Goal: Communication & Community: Answer question/provide support

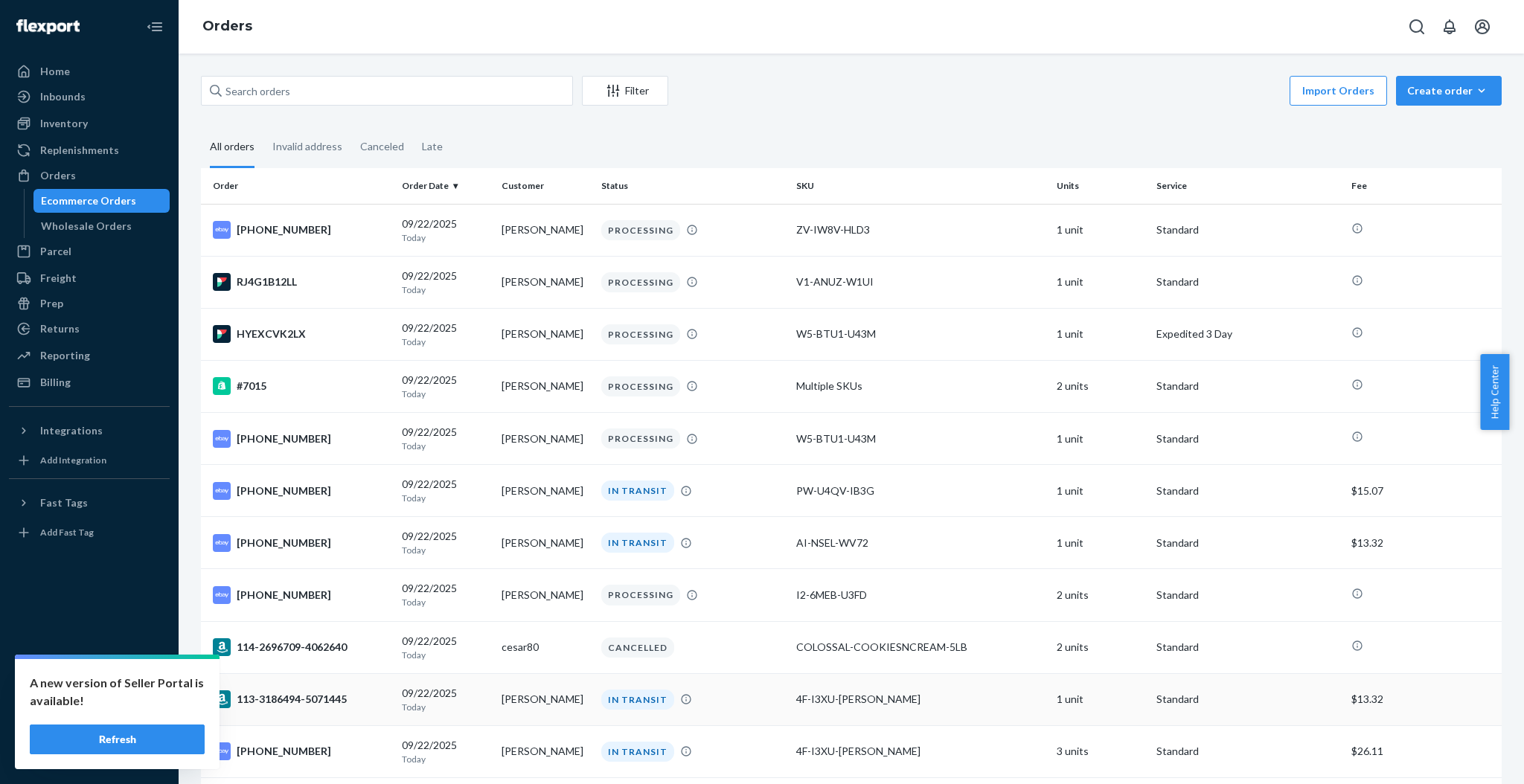
click at [101, 740] on button "Refresh" at bounding box center [117, 740] width 175 height 30
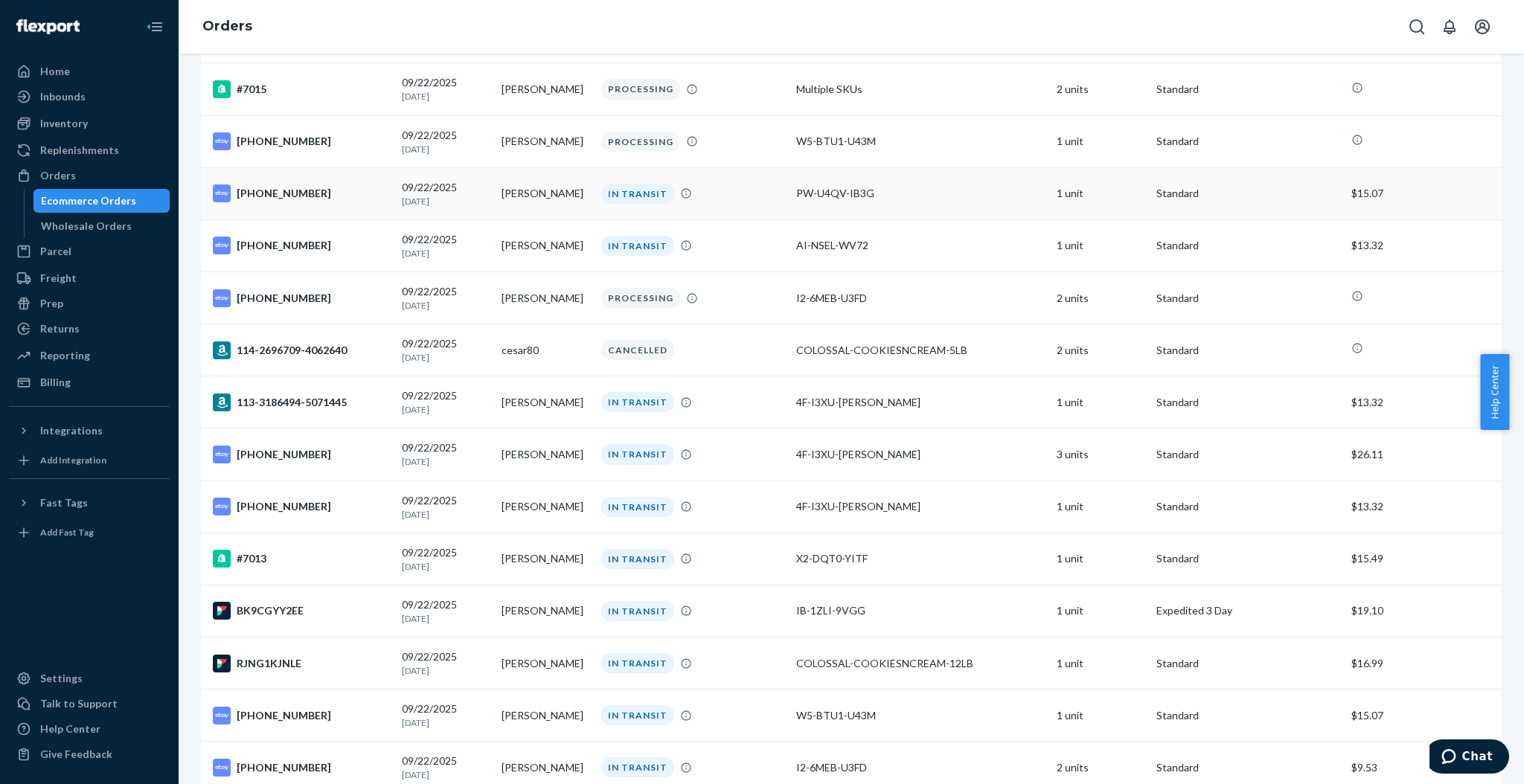
scroll to position [893, 0]
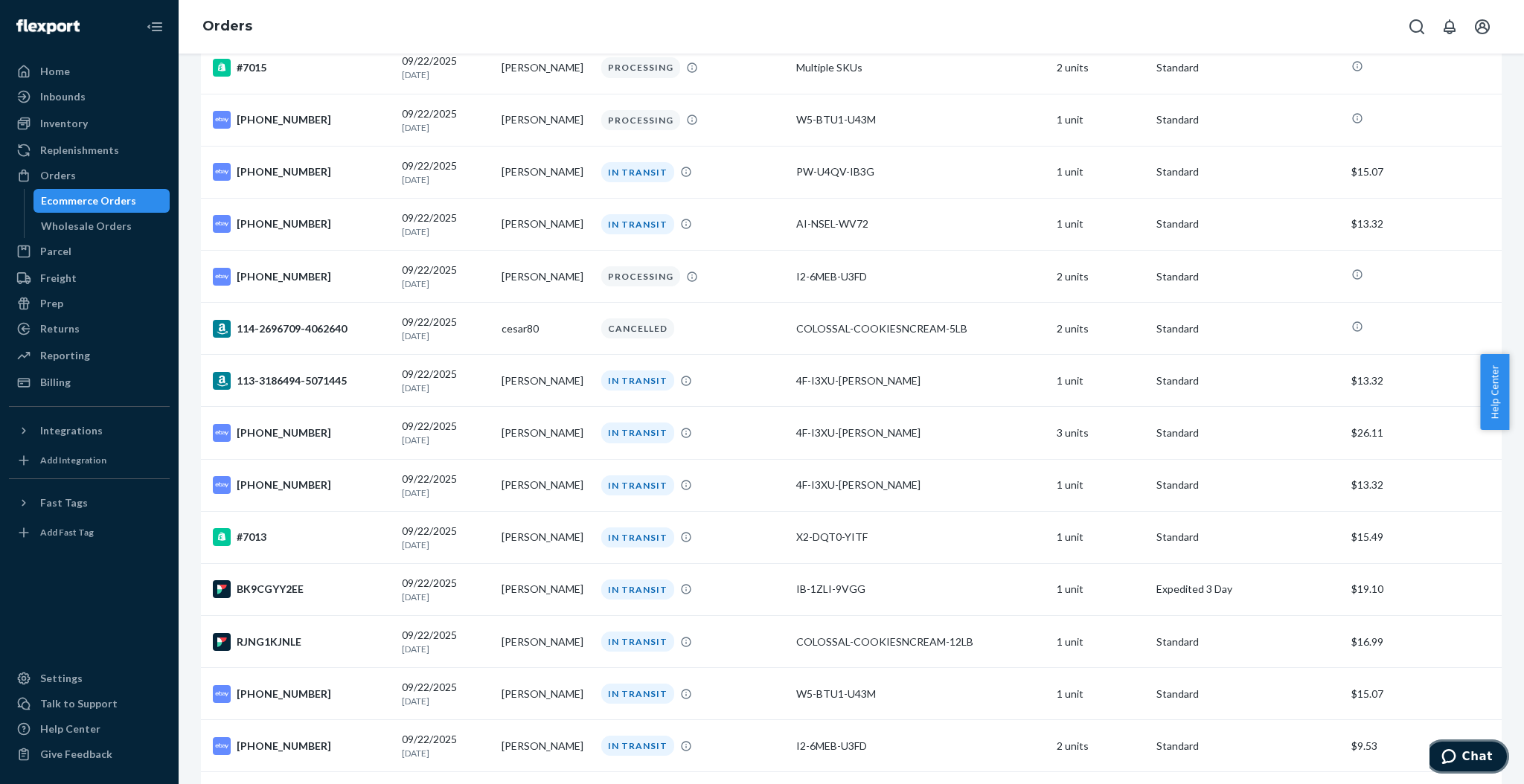
click at [1472, 758] on span "Chat" at bounding box center [1477, 757] width 31 height 13
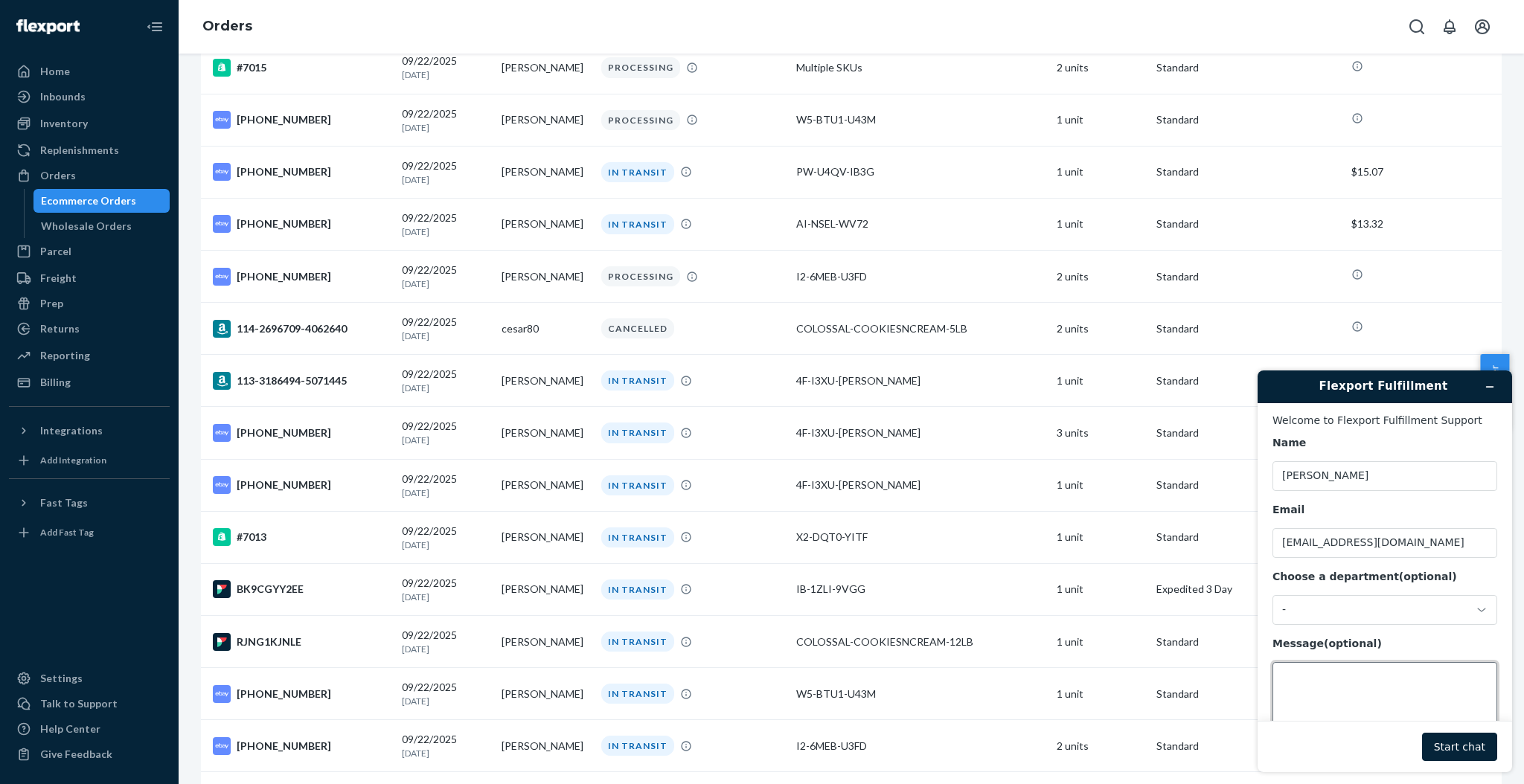
click at [1324, 690] on textarea "Message (optional)" at bounding box center [1384, 703] width 225 height 83
type textarea "hey there can you update me on this order? the tracking hasnt been updated sinc…"
click at [1467, 732] on footer "Start chat" at bounding box center [1384, 747] width 254 height 51
click at [1441, 745] on button "Start chat" at bounding box center [1459, 747] width 75 height 28
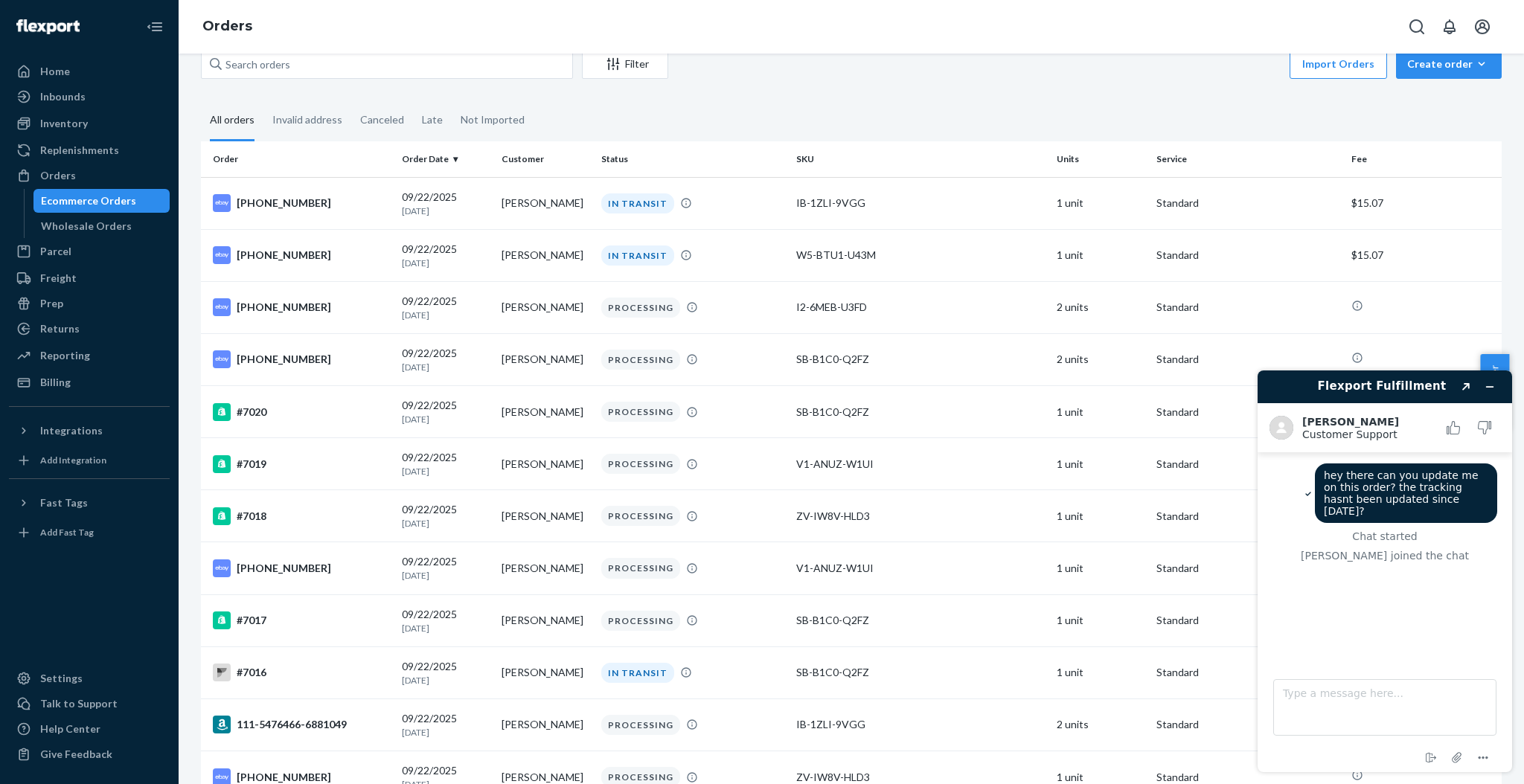
scroll to position [0, 0]
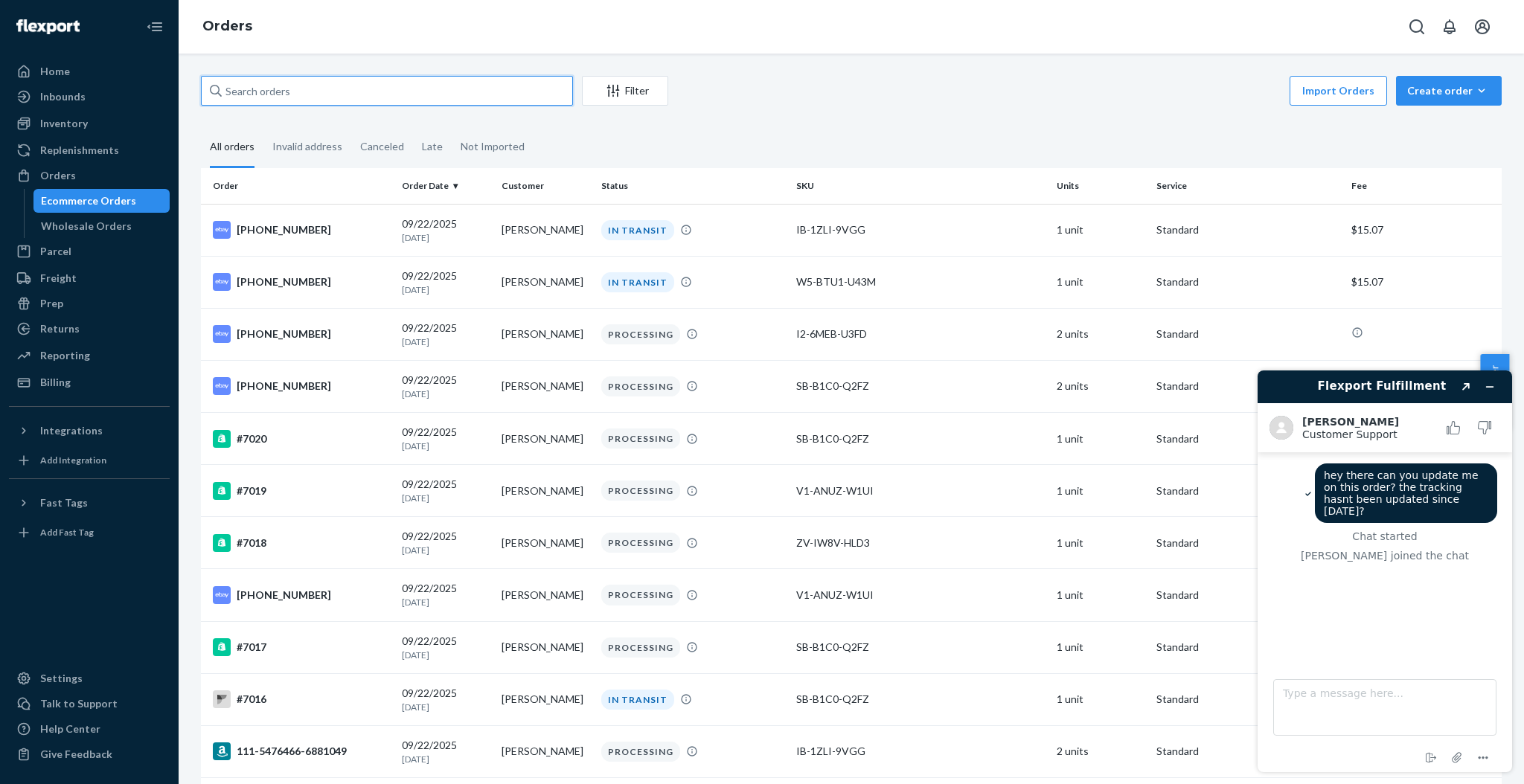
click at [292, 98] on input "text" at bounding box center [387, 91] width 372 height 30
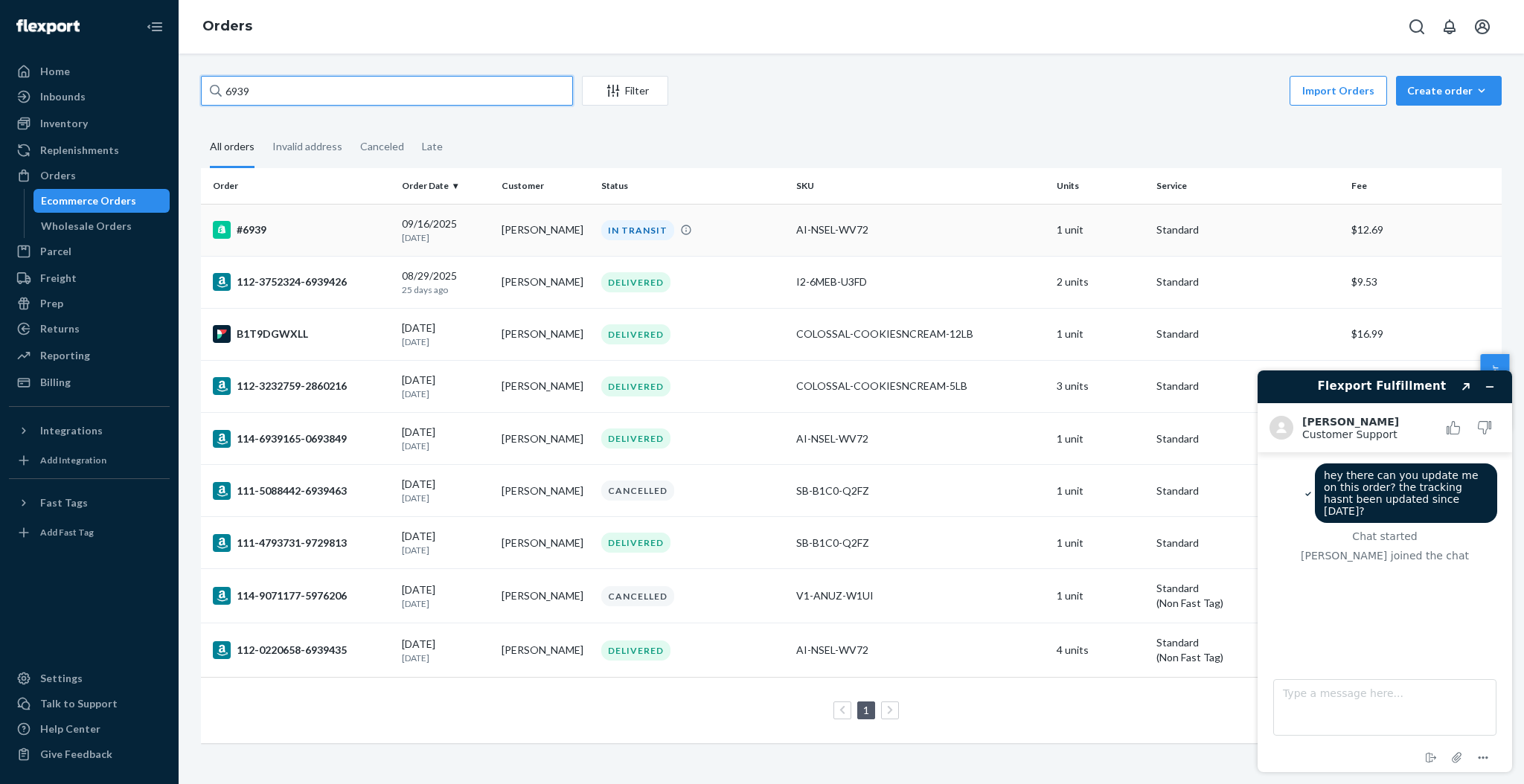
type input "6939"
click at [483, 217] on div "[DATE] [DATE]" at bounding box center [446, 230] width 88 height 27
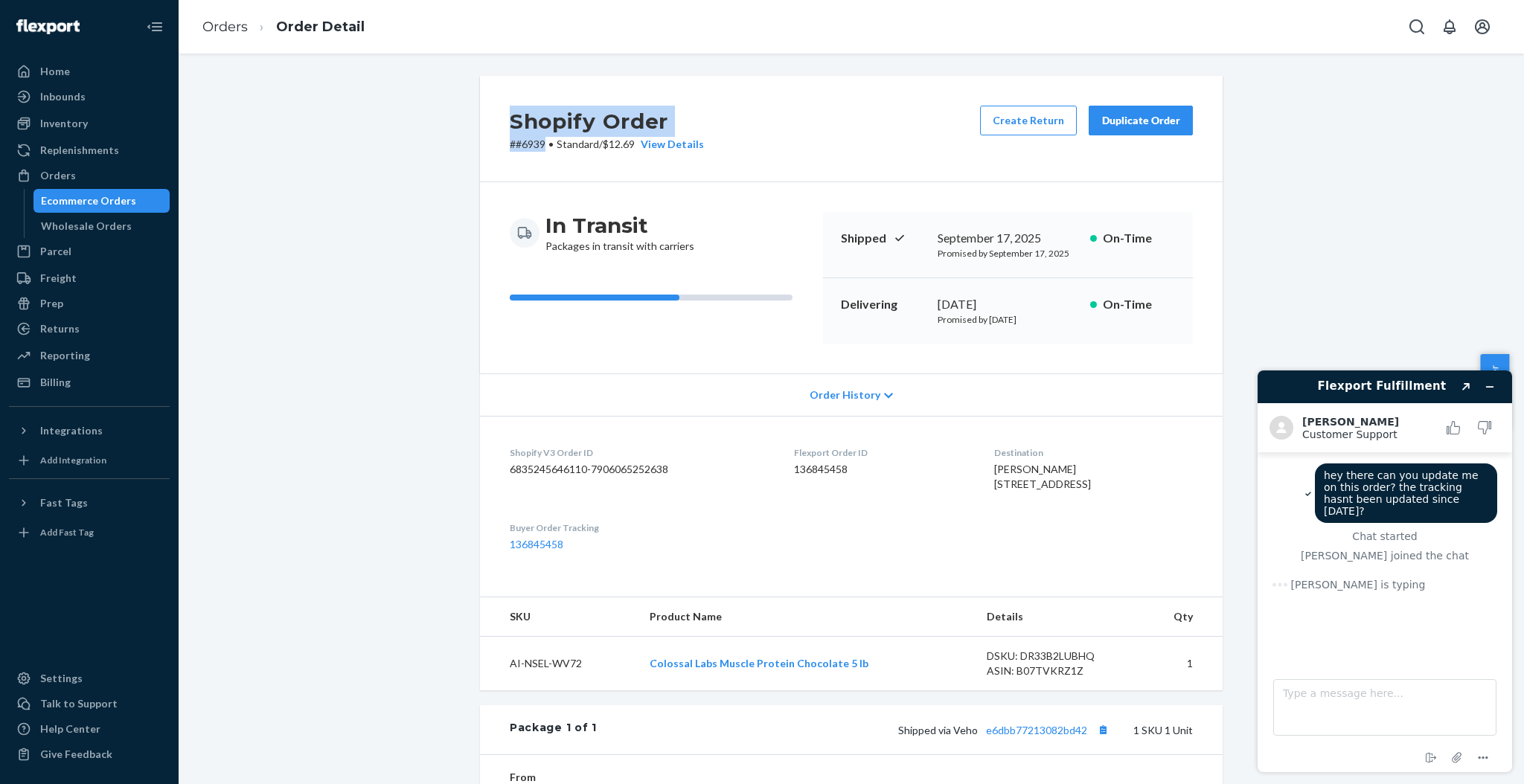
drag, startPoint x: 498, startPoint y: 119, endPoint x: 537, endPoint y: 140, distance: 44.3
click at [537, 140] on div "Shopify Order # #6939 • Standard / $12.69 View Details Create Return Duplicate …" at bounding box center [851, 129] width 742 height 106
copy div "Shopify Order # #6939"
click at [1391, 718] on textarea "Type a message here..." at bounding box center [1384, 708] width 223 height 56
paste textarea "Shopify Order ##6939"
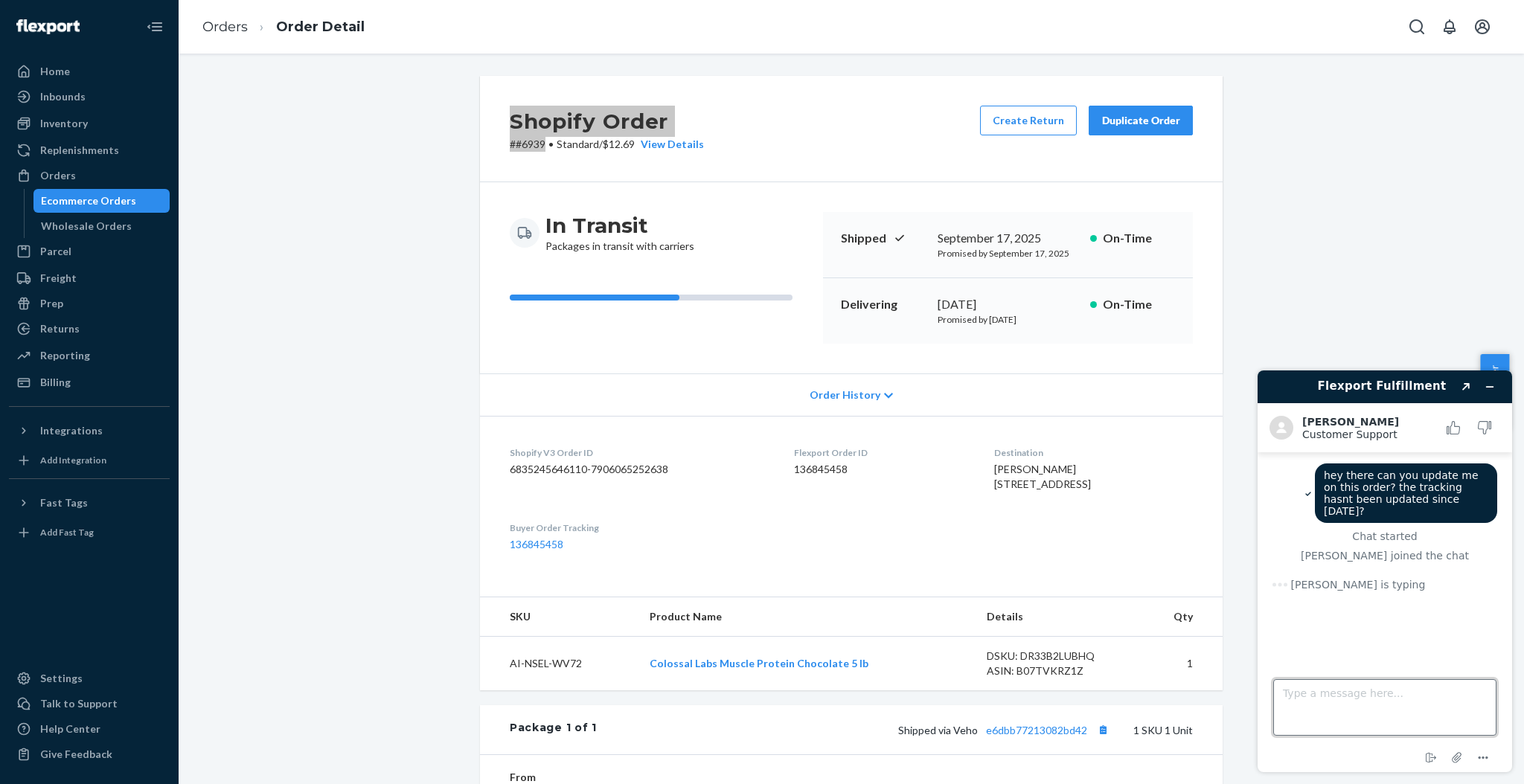
type textarea "Shopify Order ##6939"
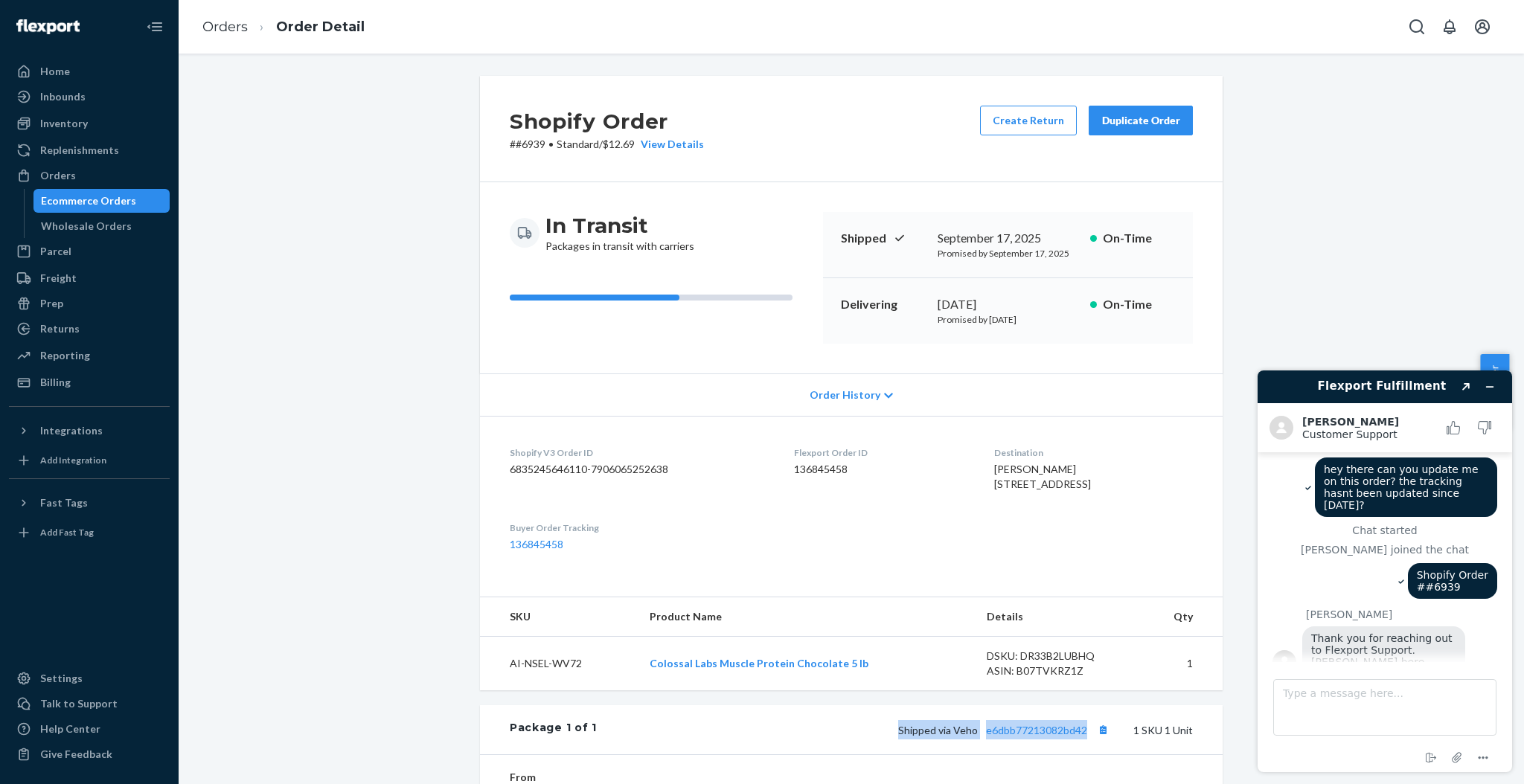
scroll to position [10, 0]
drag, startPoint x: 894, startPoint y: 754, endPoint x: 1081, endPoint y: 746, distance: 187.2
click at [1081, 746] on div "Package 1 of 1 Shipped via Veho e6dbb77213082bd42 1 SKU 1 Unit" at bounding box center [851, 729] width 742 height 49
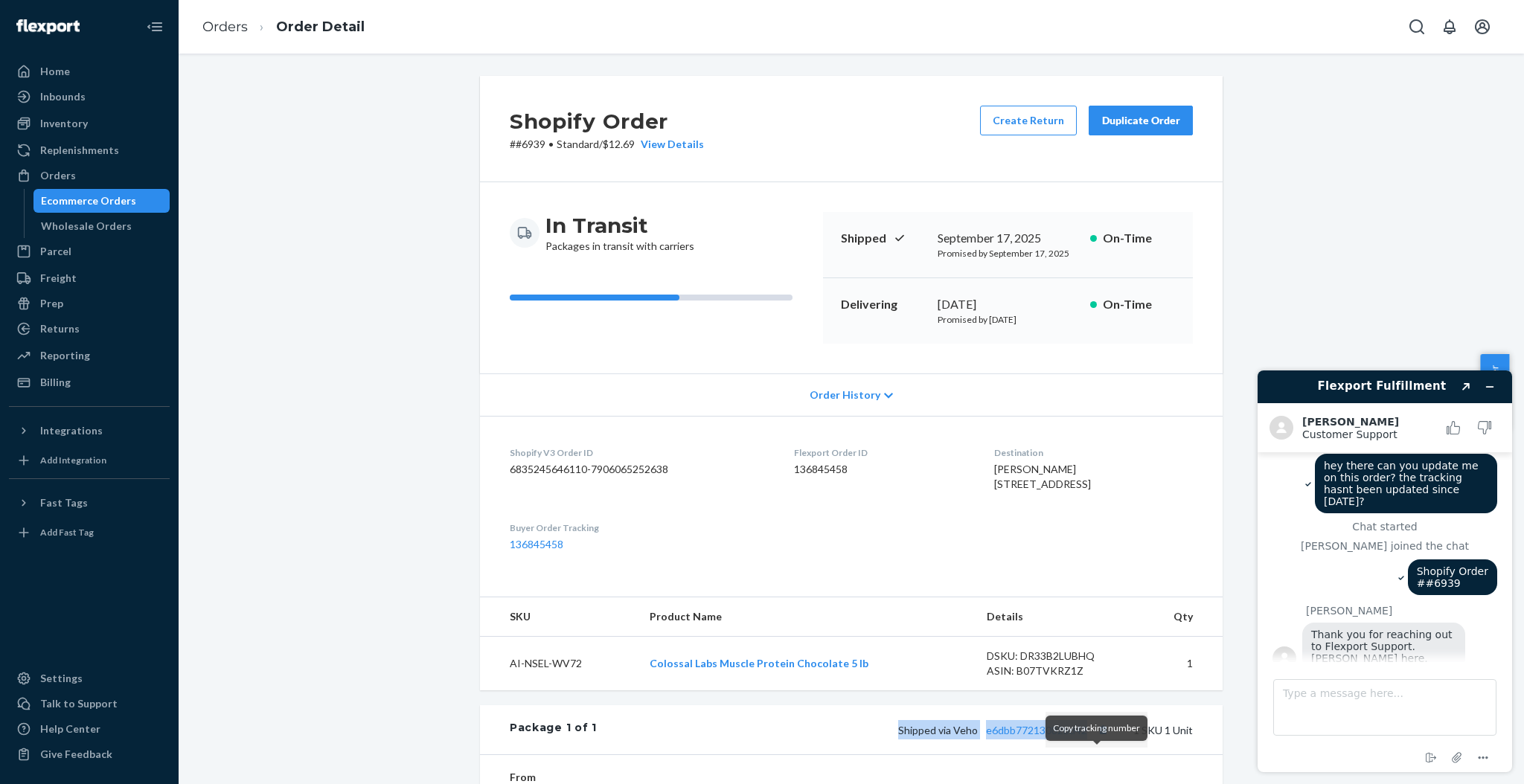
copy span "Shipped via Veho e6dbb77213082bd42"
click at [1420, 702] on textarea "Type a message here..." at bounding box center [1384, 708] width 223 height 56
paste textarea "Shipped via Veho e6dbb77213082bd42"
type textarea "Shipped via Veho e6dbb77213082bd42"
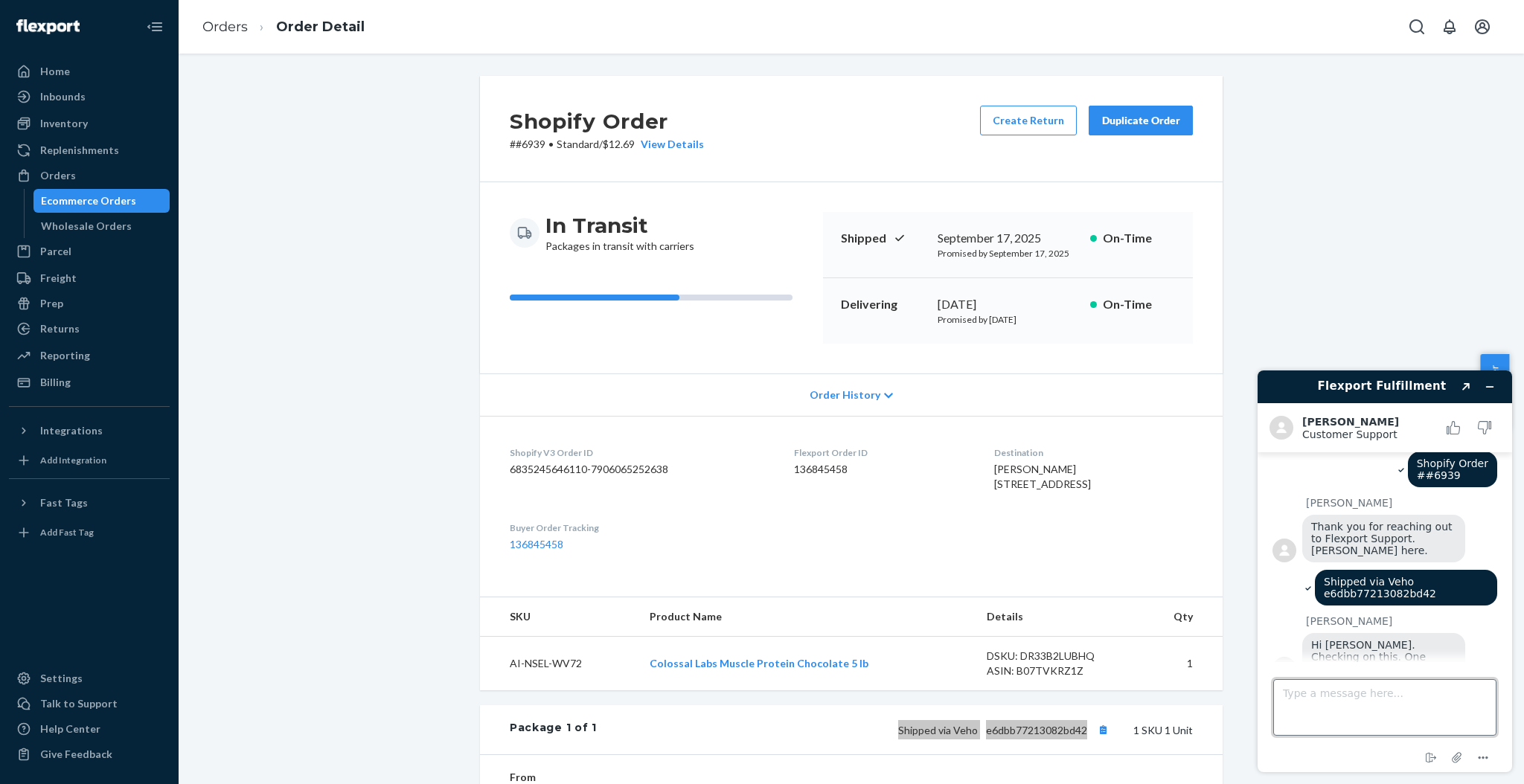
scroll to position [114, 0]
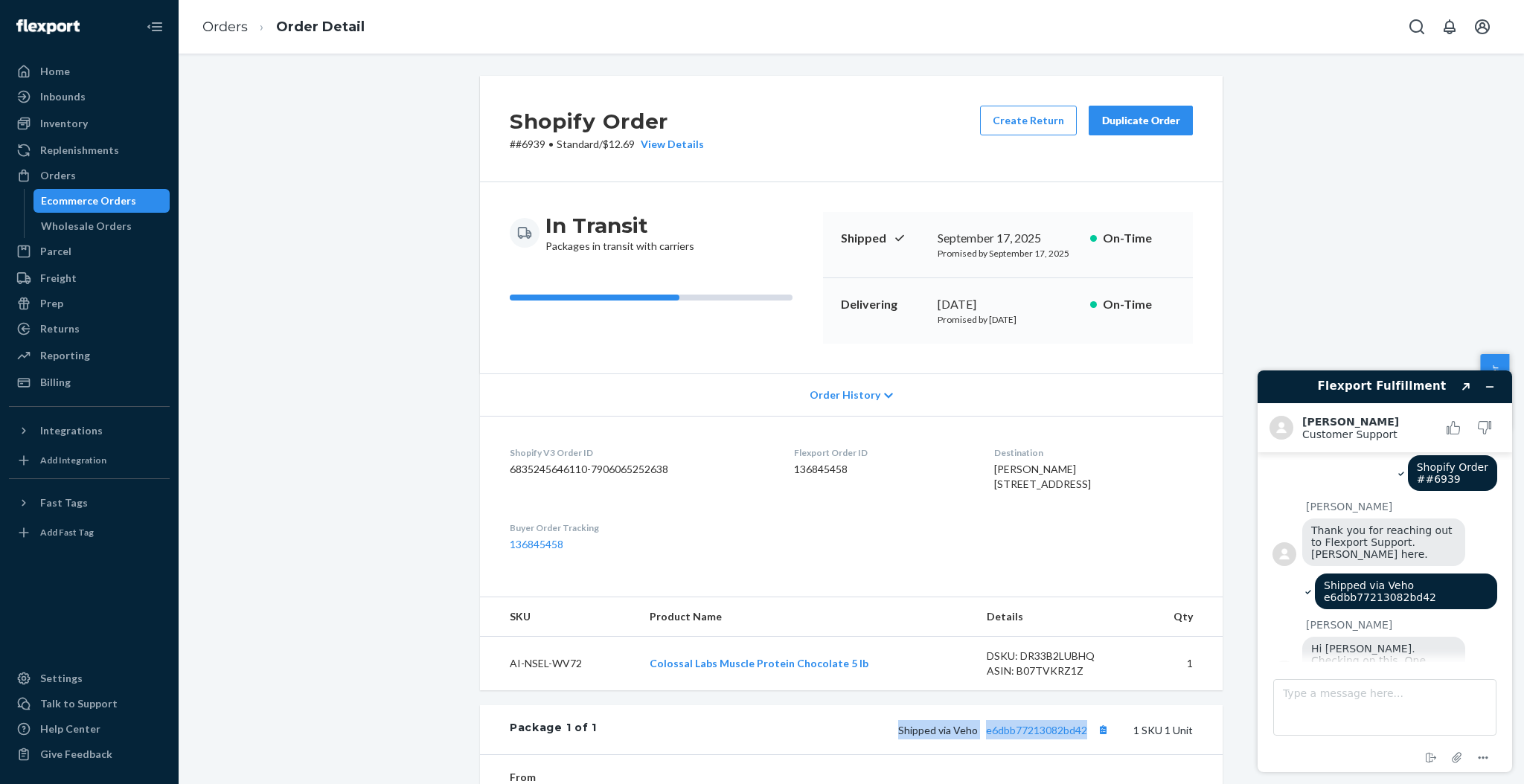
click at [1048, 740] on div "Shipped via Veho e6dbb77213082bd42 1 SKU 1 Unit" at bounding box center [895, 729] width 596 height 19
click at [1041, 737] on link "e6dbb77213082bd42" at bounding box center [1036, 730] width 101 height 12
click at [240, 30] on link "Orders" at bounding box center [225, 27] width 46 height 17
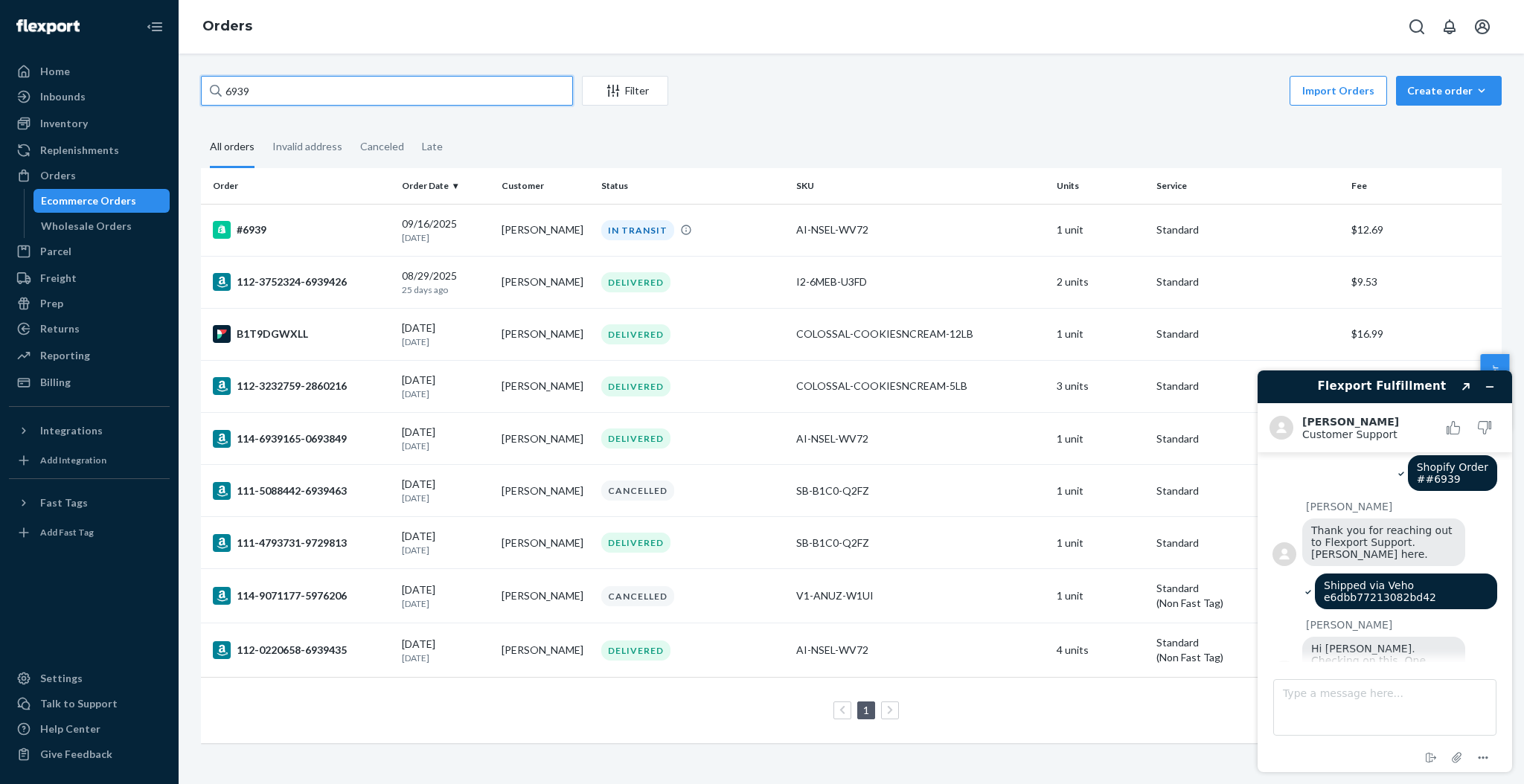
click at [349, 89] on input "6939" at bounding box center [387, 91] width 372 height 30
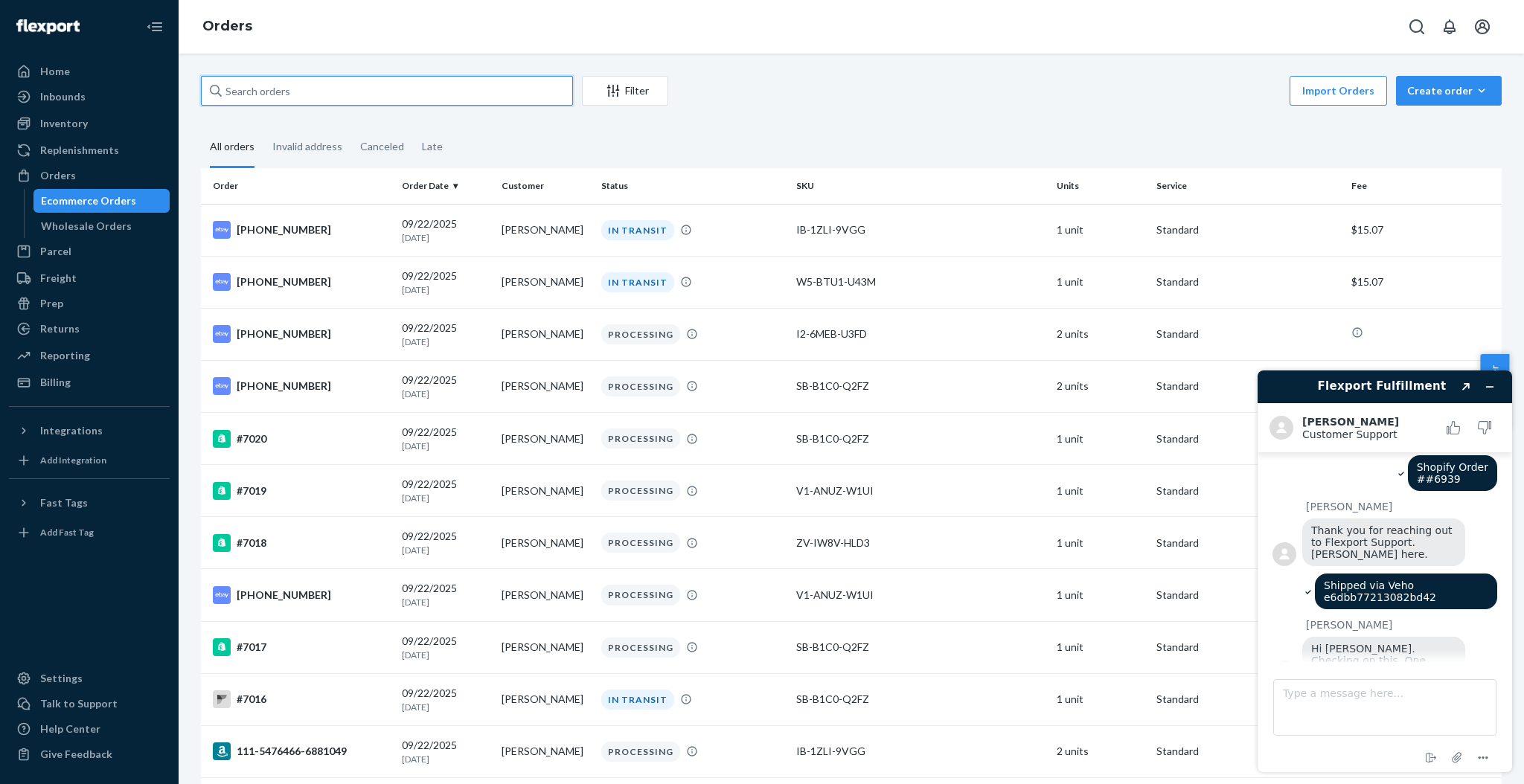
click at [361, 96] on input "text" at bounding box center [387, 91] width 372 height 30
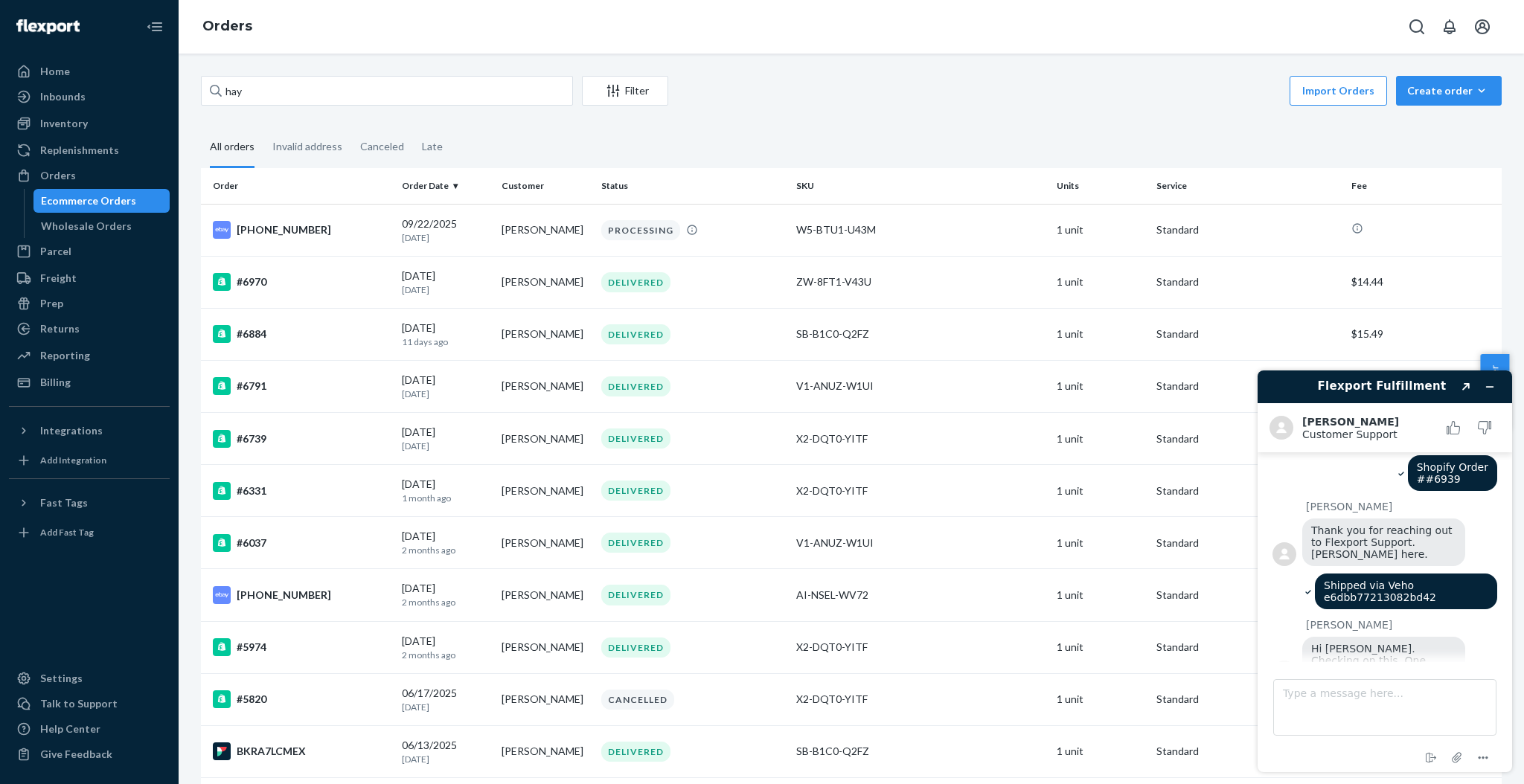
click at [284, 75] on div "hay Filter Import Orders Create order Ecommerce order Removal order All orders …" at bounding box center [851, 419] width 1345 height 731
click at [278, 104] on input "hay" at bounding box center [387, 91] width 372 height 30
click at [280, 102] on input "hay" at bounding box center [387, 91] width 372 height 30
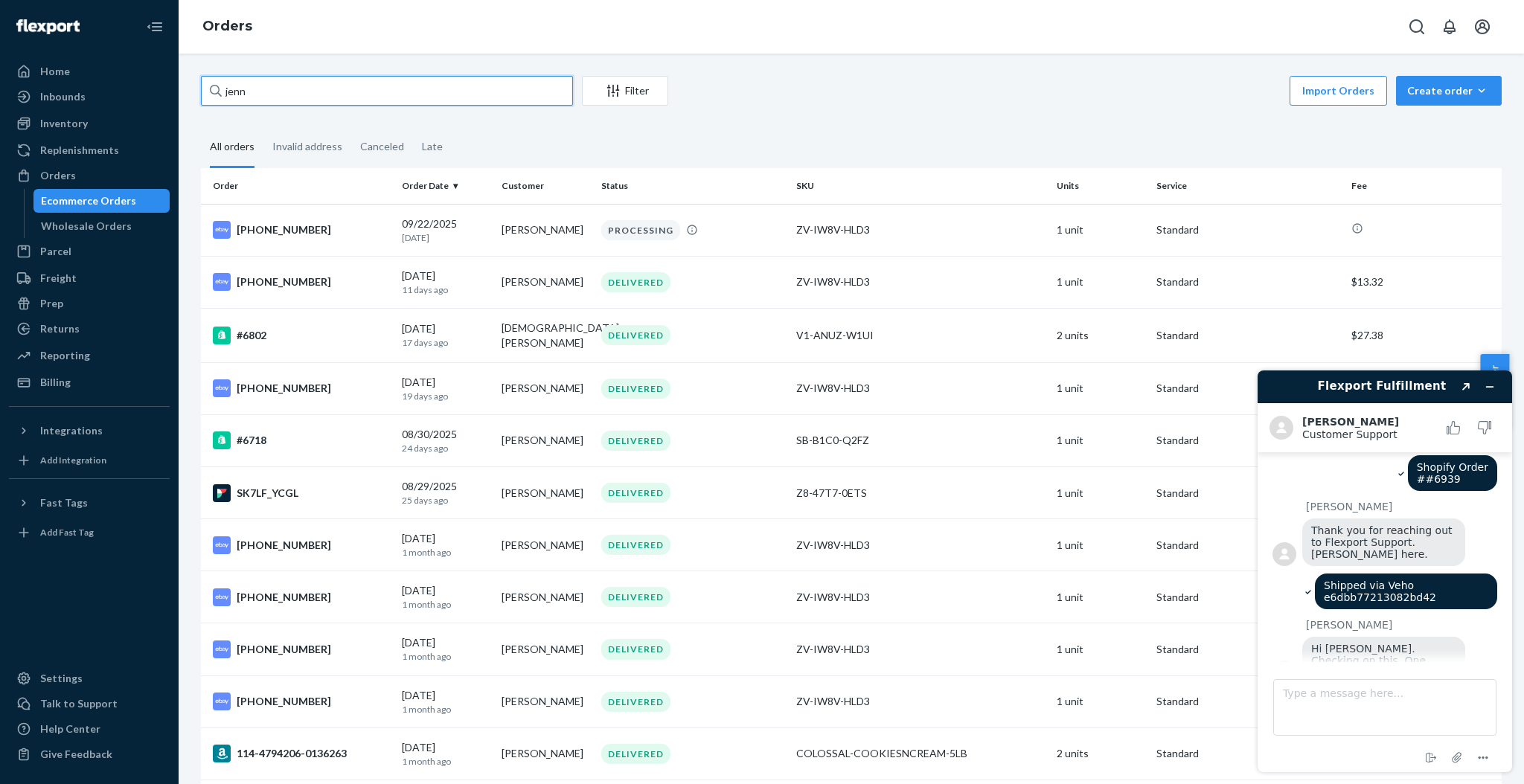
click at [239, 96] on input "jenn" at bounding box center [387, 91] width 372 height 30
type input "[PERSON_NAME]"
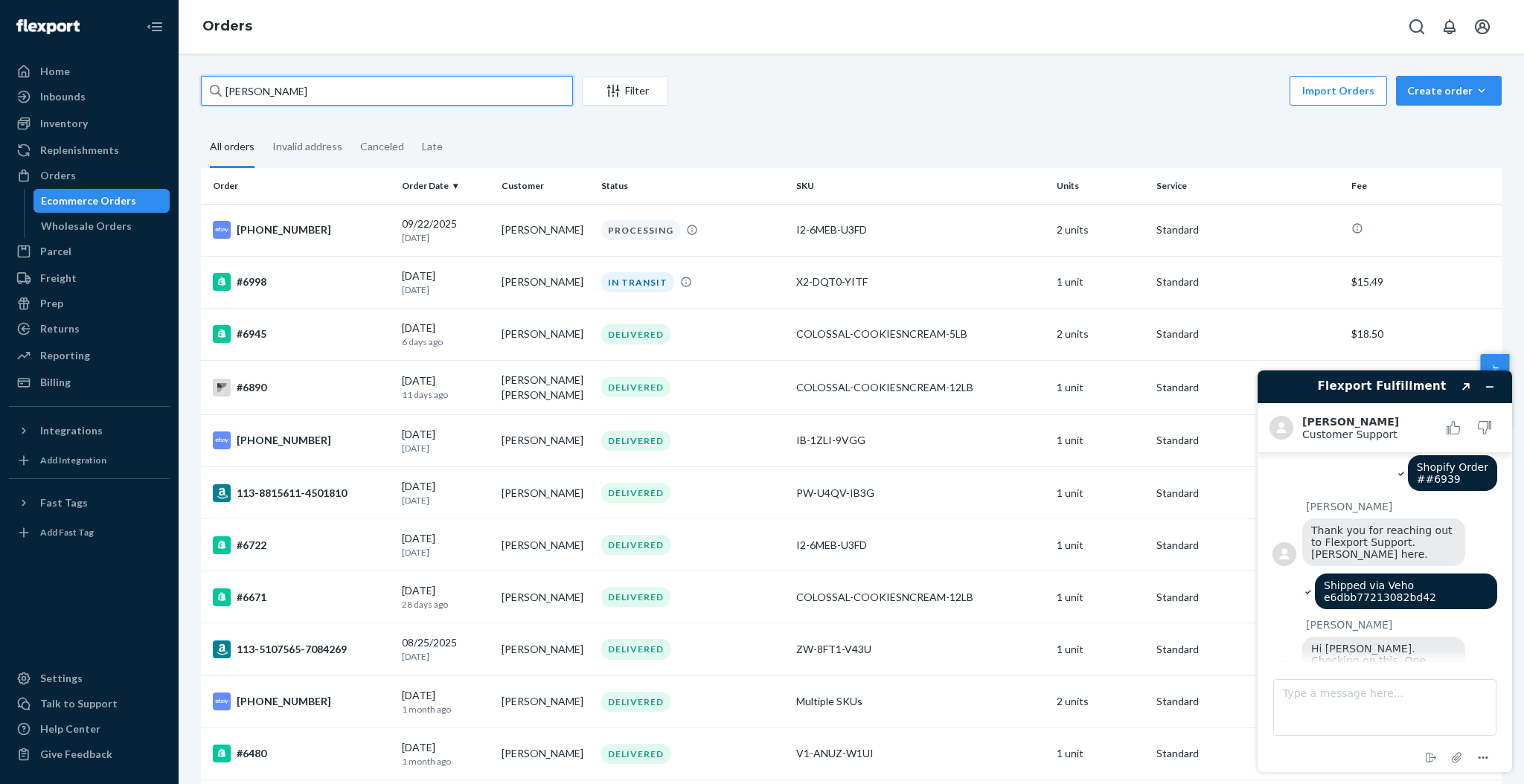
click at [291, 104] on input "[PERSON_NAME]" at bounding box center [387, 91] width 372 height 30
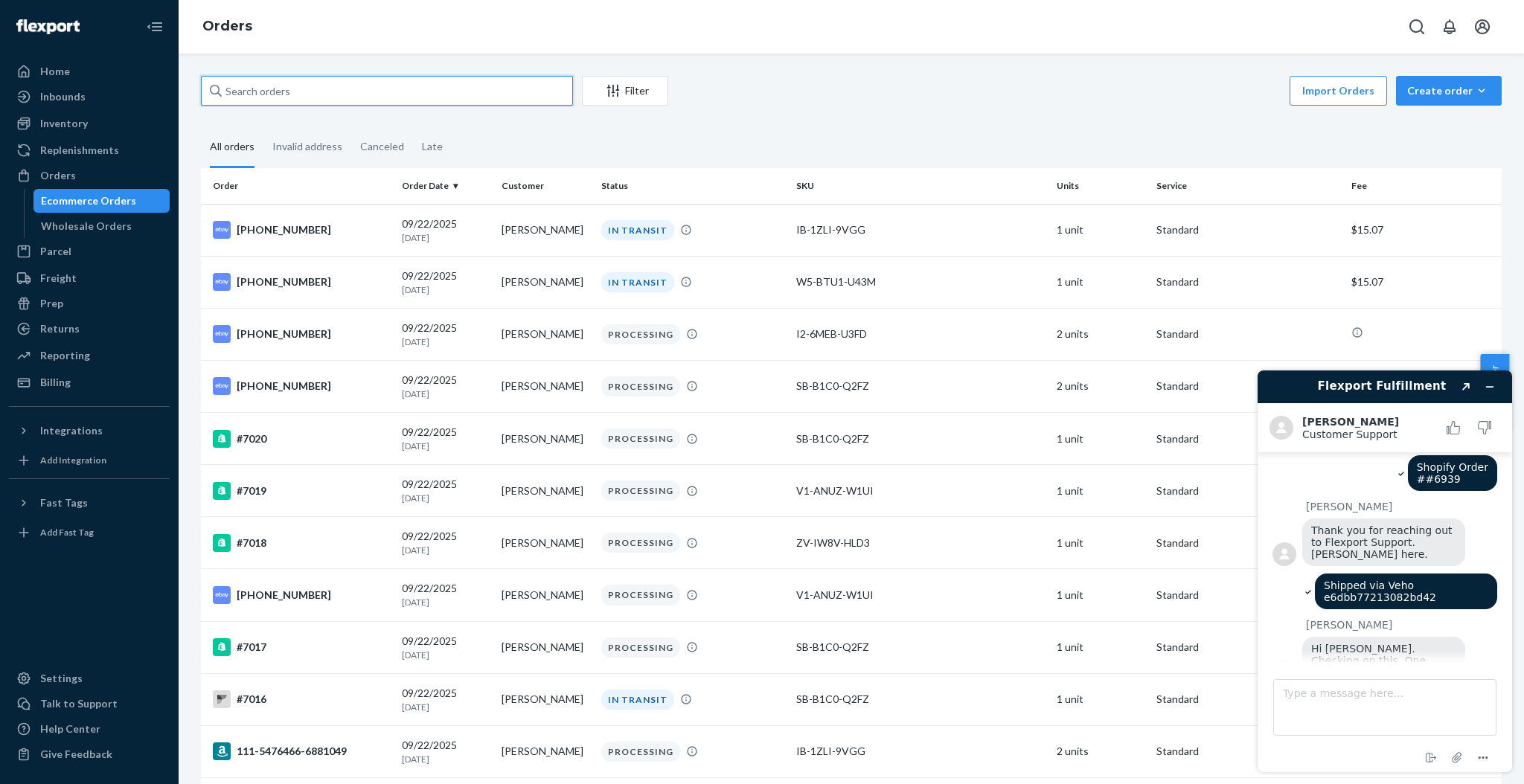
click at [318, 85] on input "text" at bounding box center [387, 91] width 372 height 30
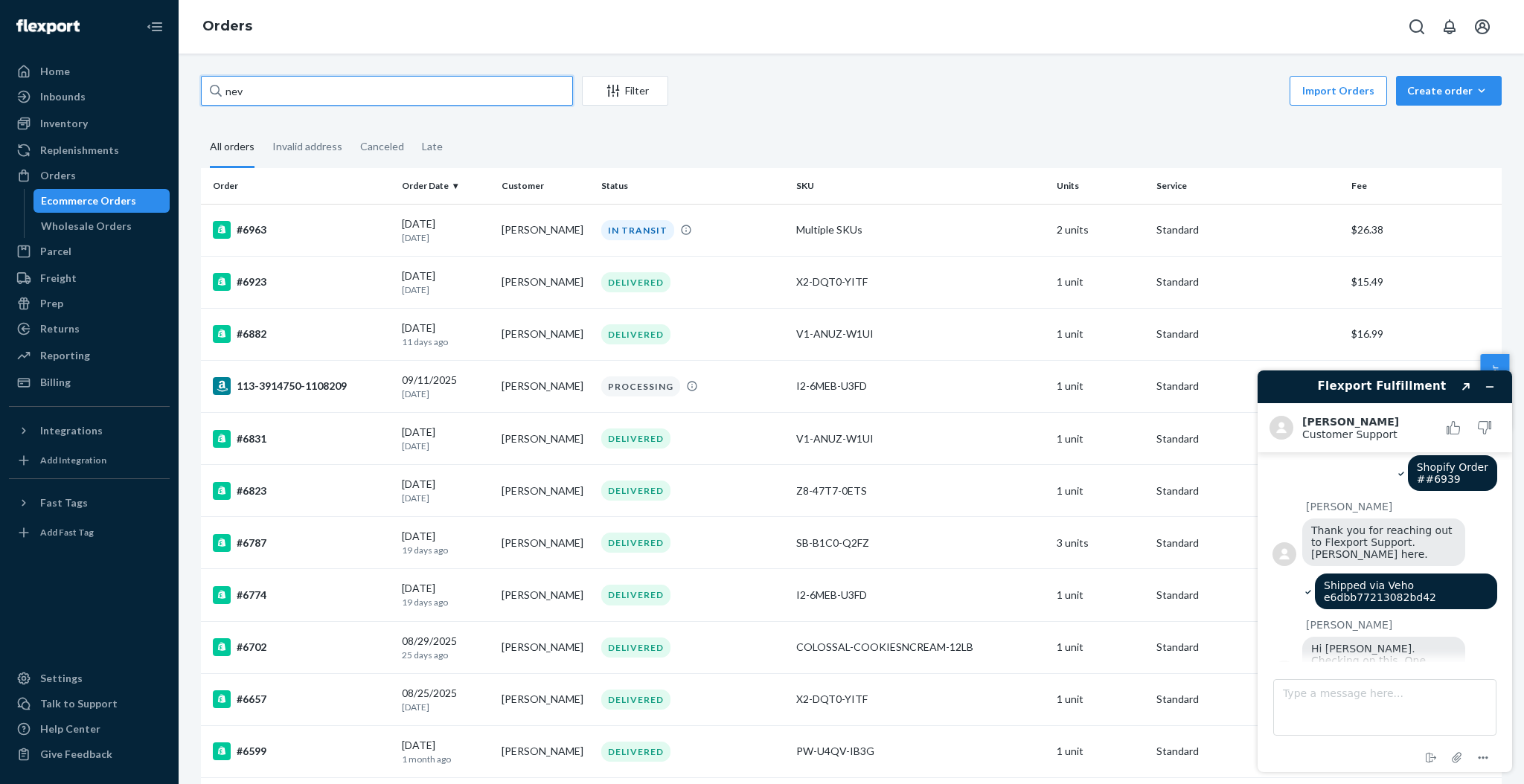
type input "nev"
click at [324, 75] on div "nev Filter Import Orders Create order Ecommerce order Removal order All orders …" at bounding box center [851, 419] width 1345 height 731
click at [360, 96] on input "nev" at bounding box center [387, 91] width 372 height 30
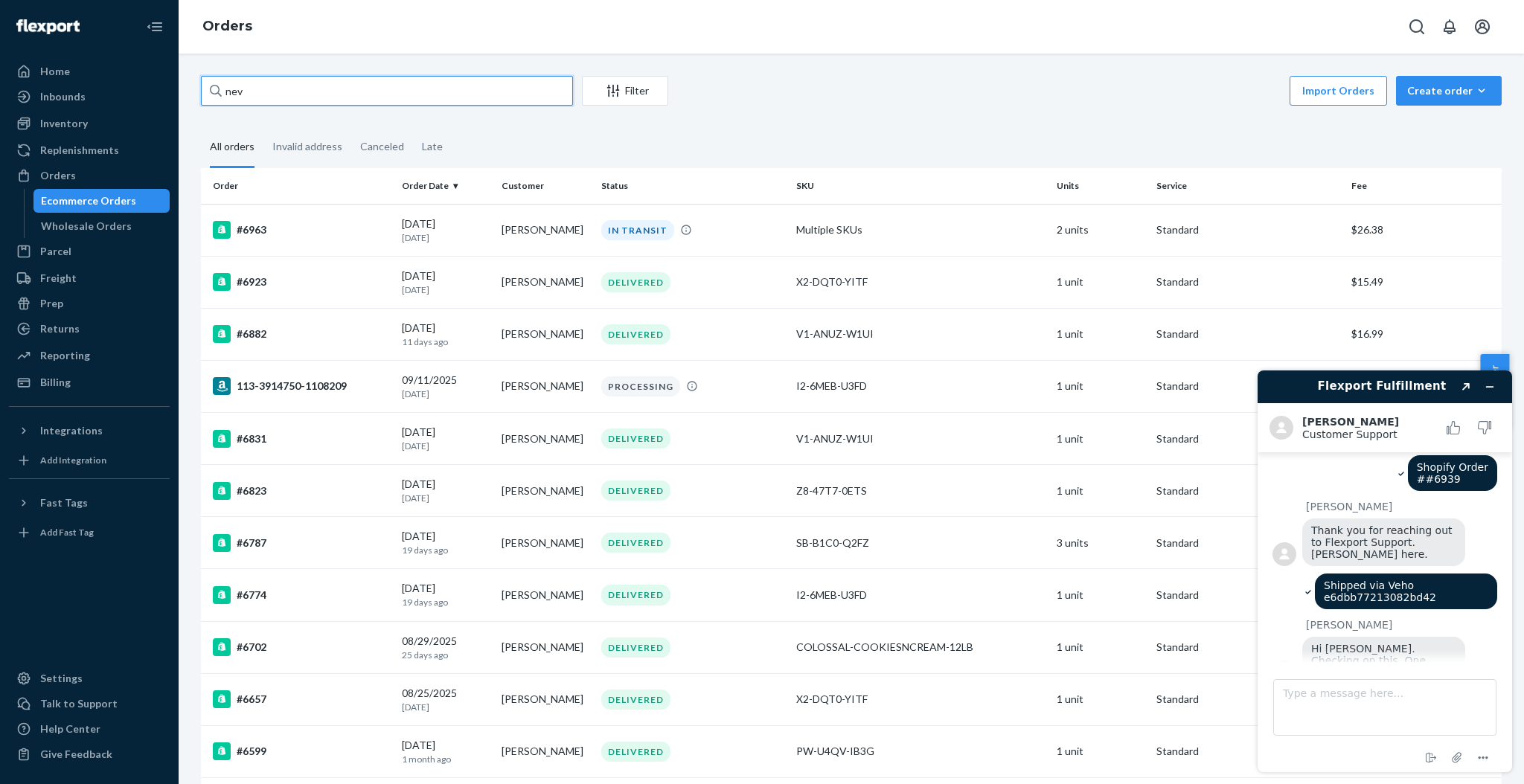
click at [509, 90] on input "nev" at bounding box center [387, 91] width 372 height 30
click at [506, 90] on input "nev" at bounding box center [387, 91] width 372 height 30
click at [505, 90] on input "nev" at bounding box center [387, 91] width 372 height 30
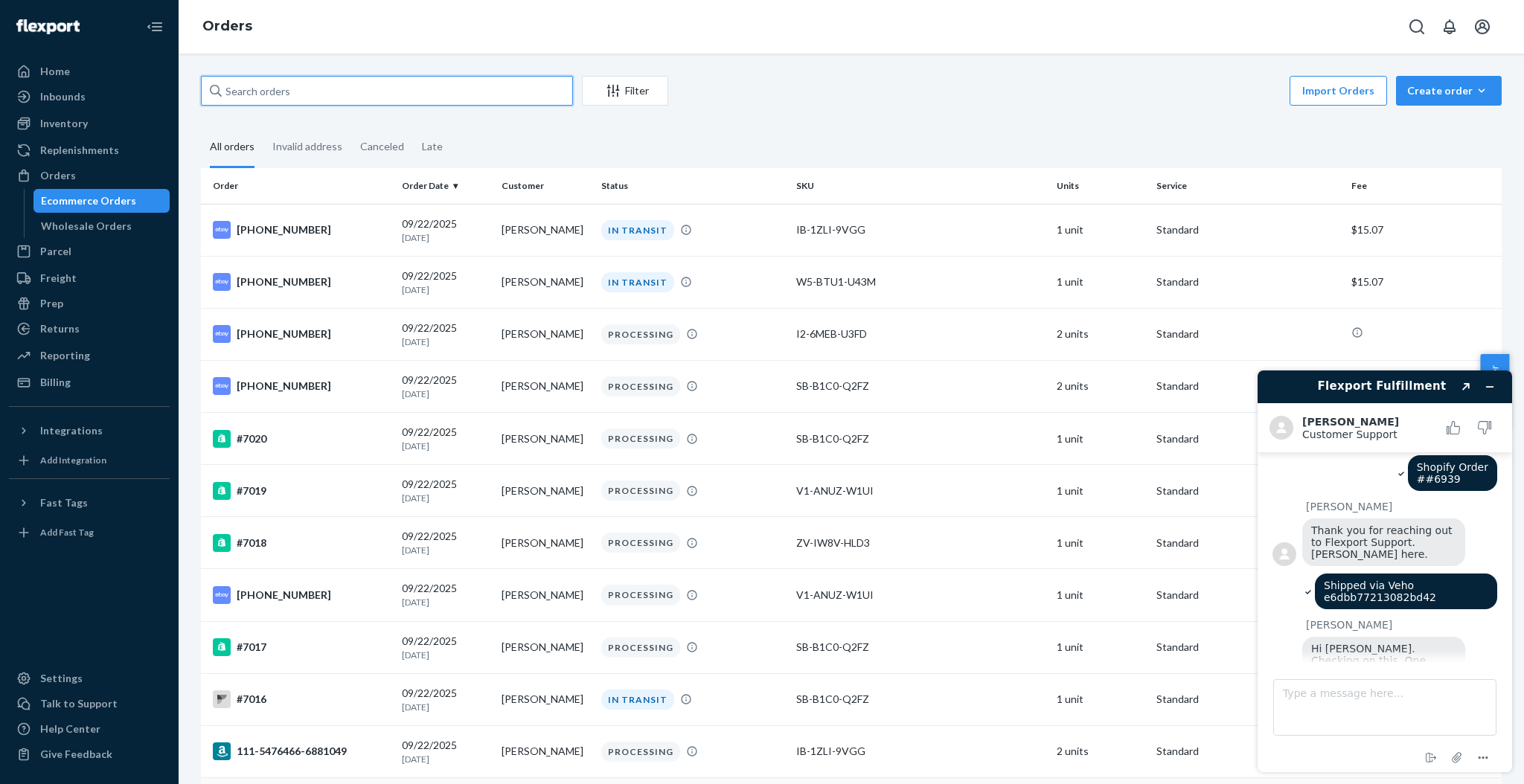
scroll to position [177, 0]
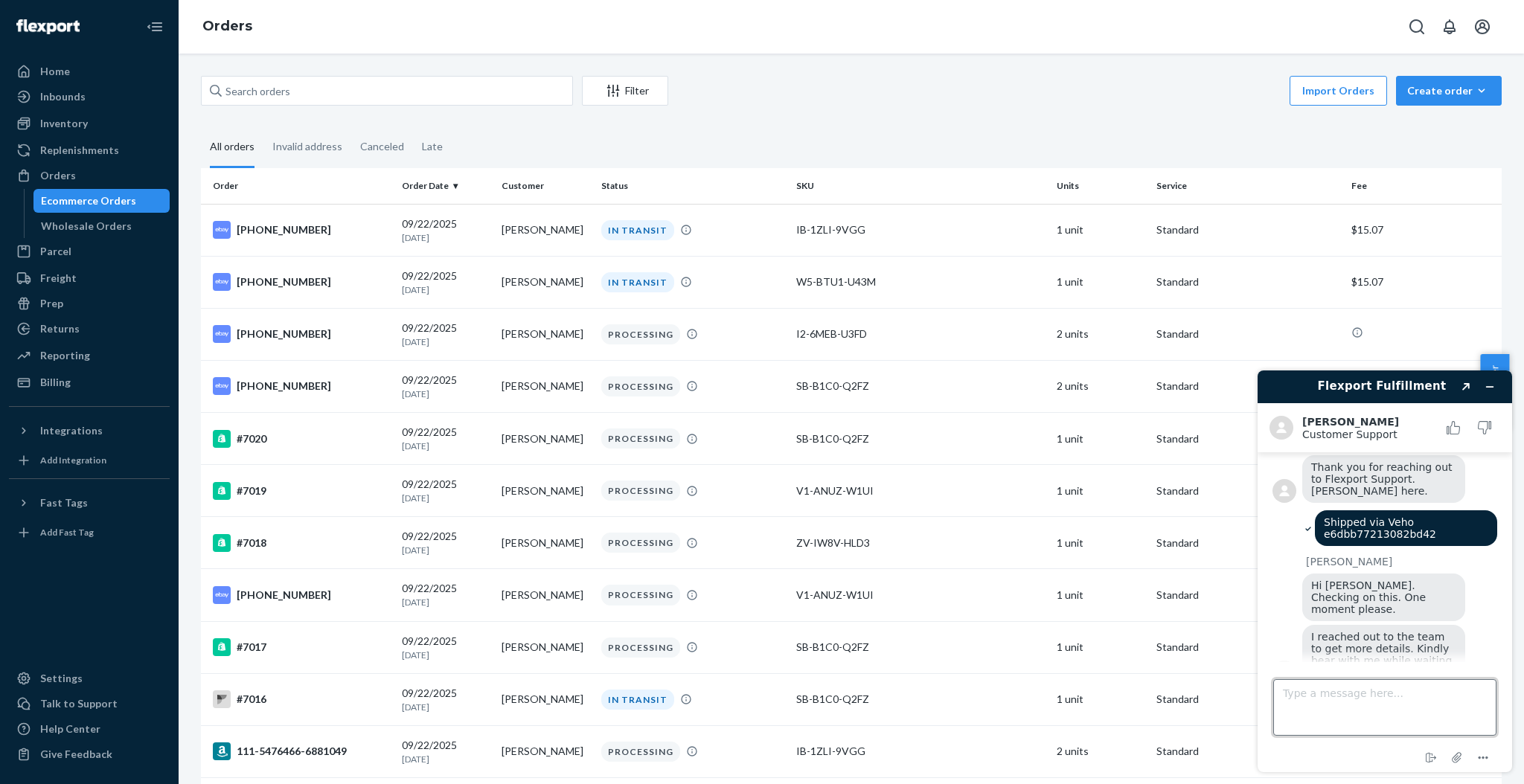
click at [1418, 718] on textarea "Type a message here..." at bounding box center [1384, 708] width 223 height 56
type textarea "okay, thanks!"
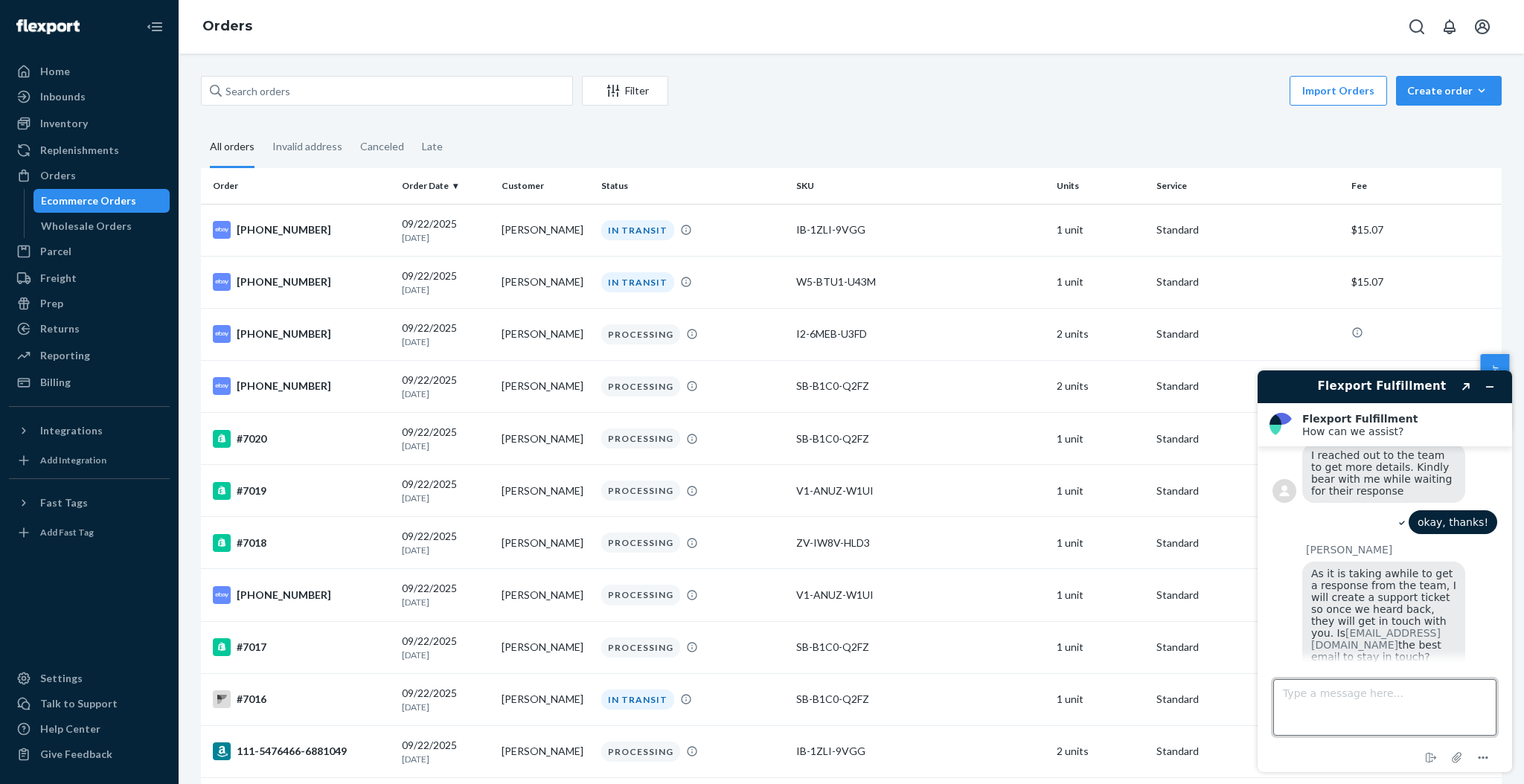
scroll to position [551, 0]
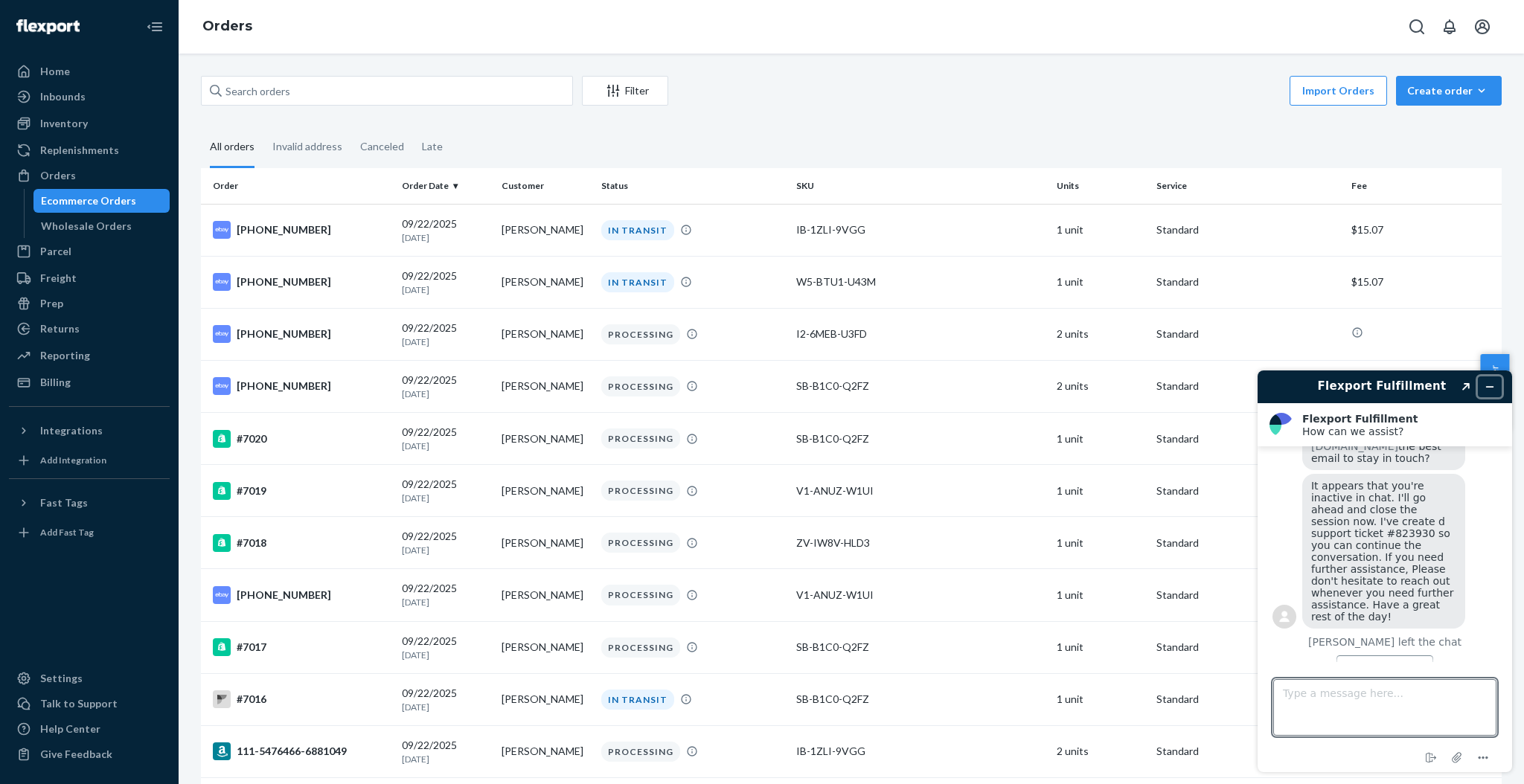
click at [1491, 391] on icon "Minimize widget" at bounding box center [1489, 387] width 11 height 11
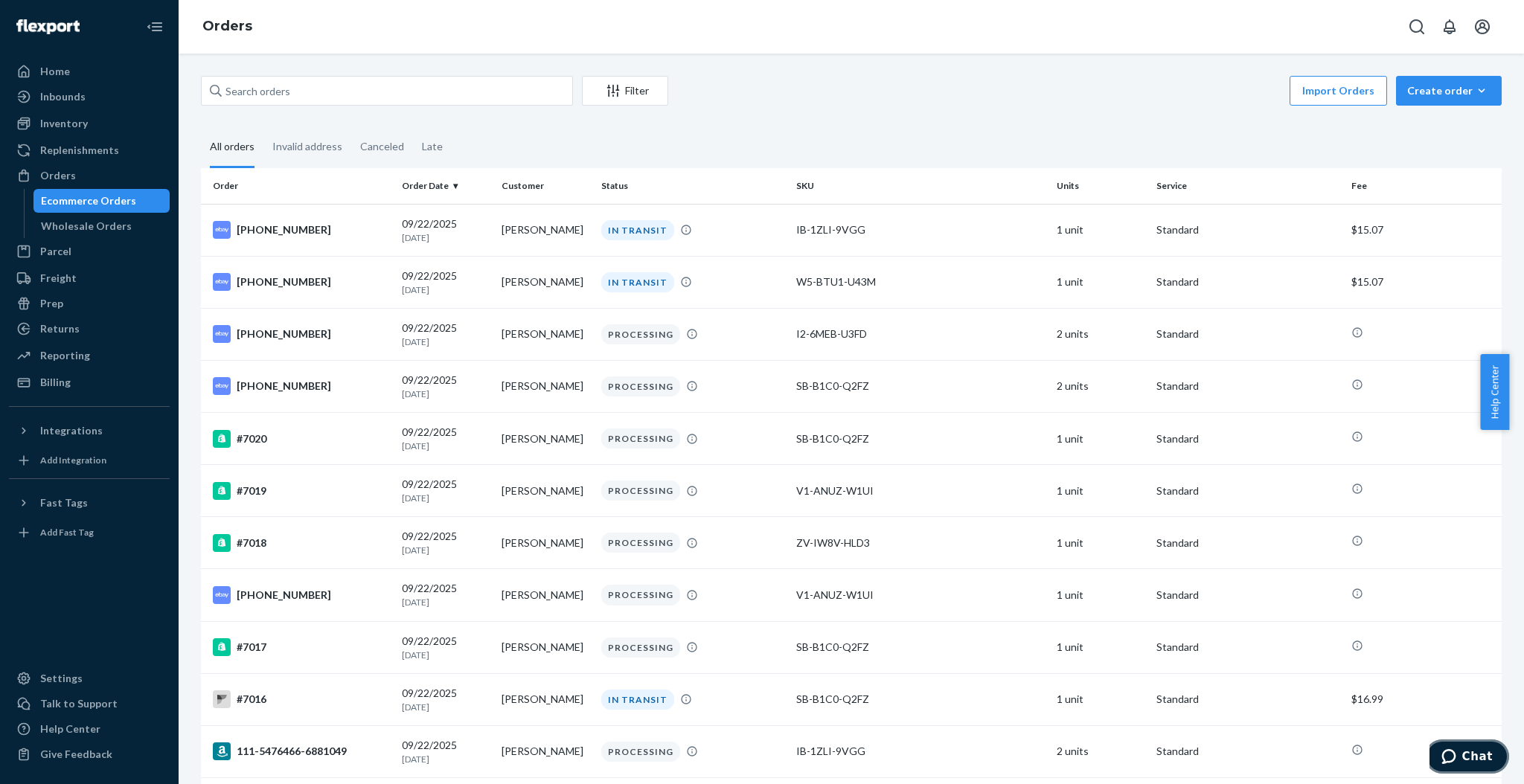
click at [1497, 756] on button "Chat" at bounding box center [1467, 757] width 84 height 34
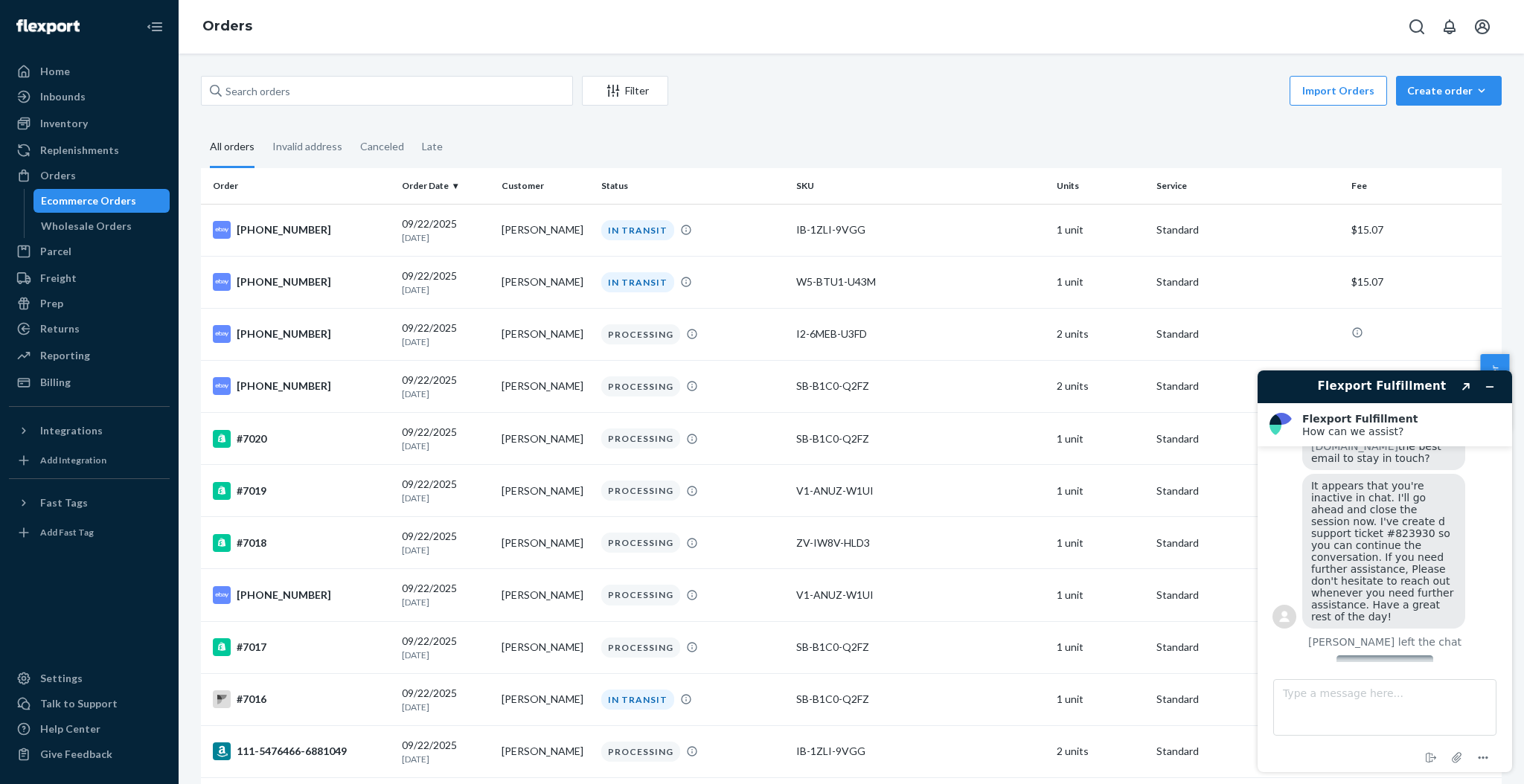
click at [1394, 655] on button "Rate this chat" at bounding box center [1384, 669] width 96 height 28
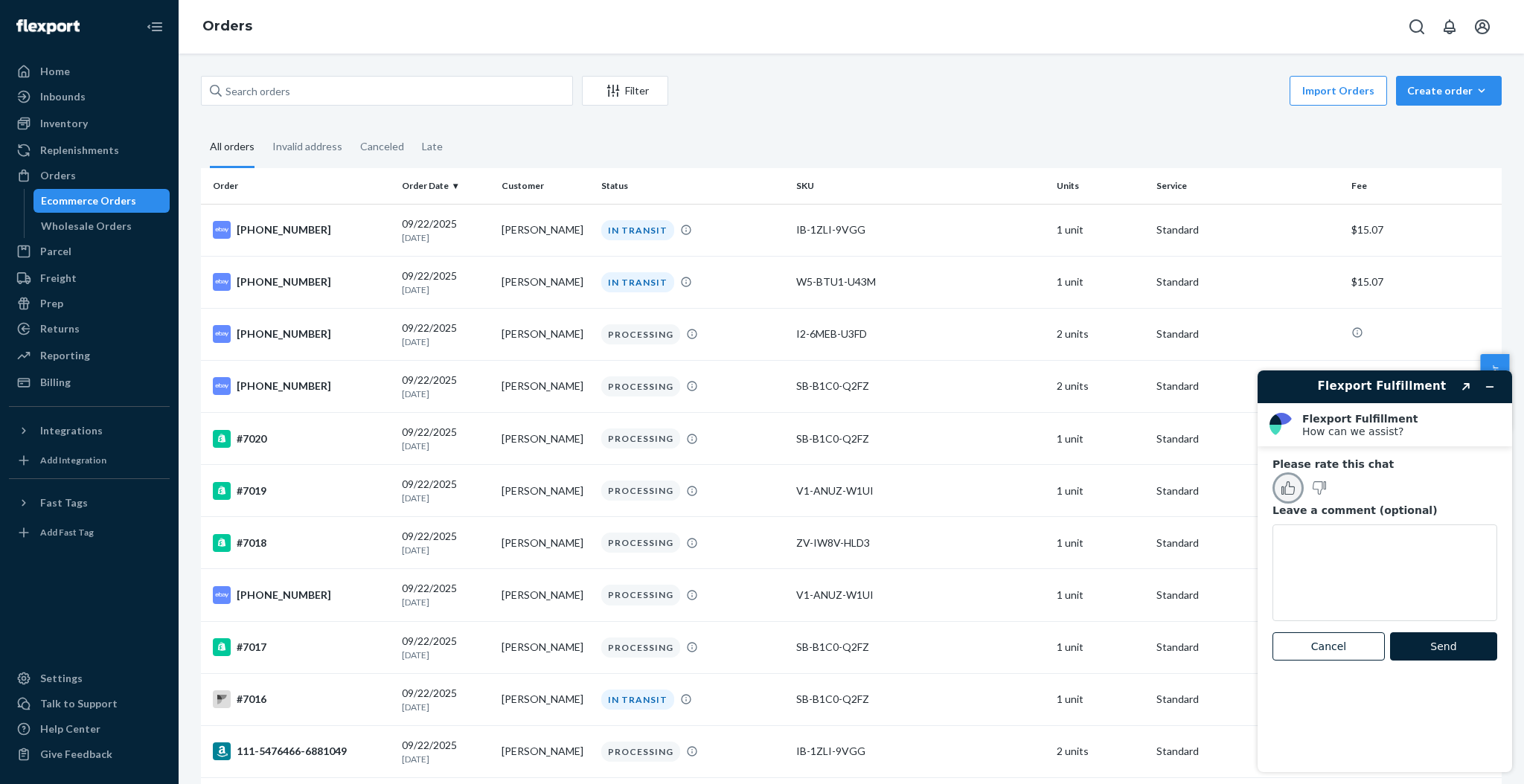
click at [1294, 492] on icon "Rate this chat as good" at bounding box center [1288, 488] width 13 height 13
click at [1321, 557] on textarea "Leave a comment (optional)" at bounding box center [1384, 573] width 225 height 96
click at [1424, 650] on button "Send" at bounding box center [1443, 647] width 107 height 28
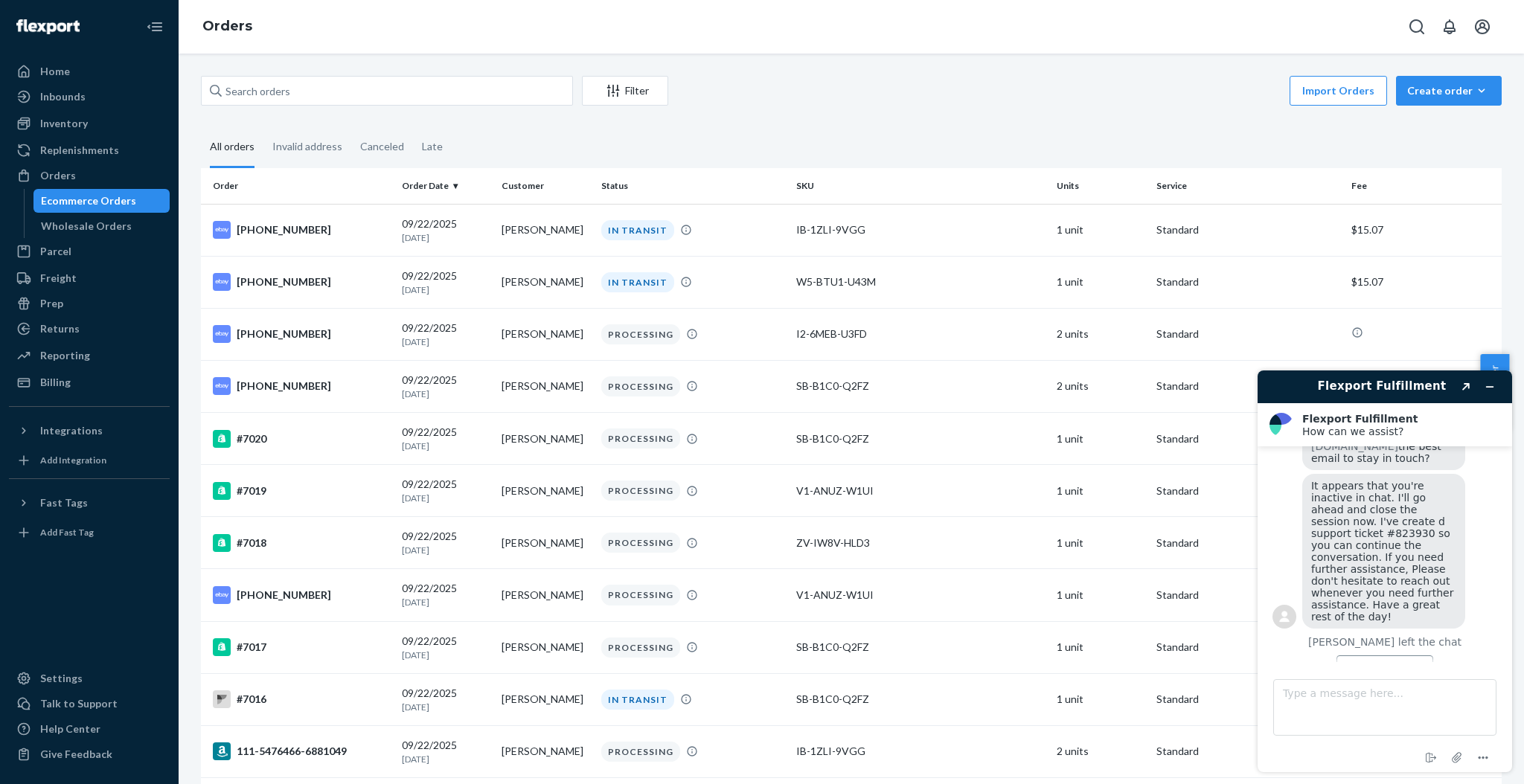
scroll to position [516, 0]
click at [1497, 383] on button "Minimize widget" at bounding box center [1489, 386] width 24 height 21
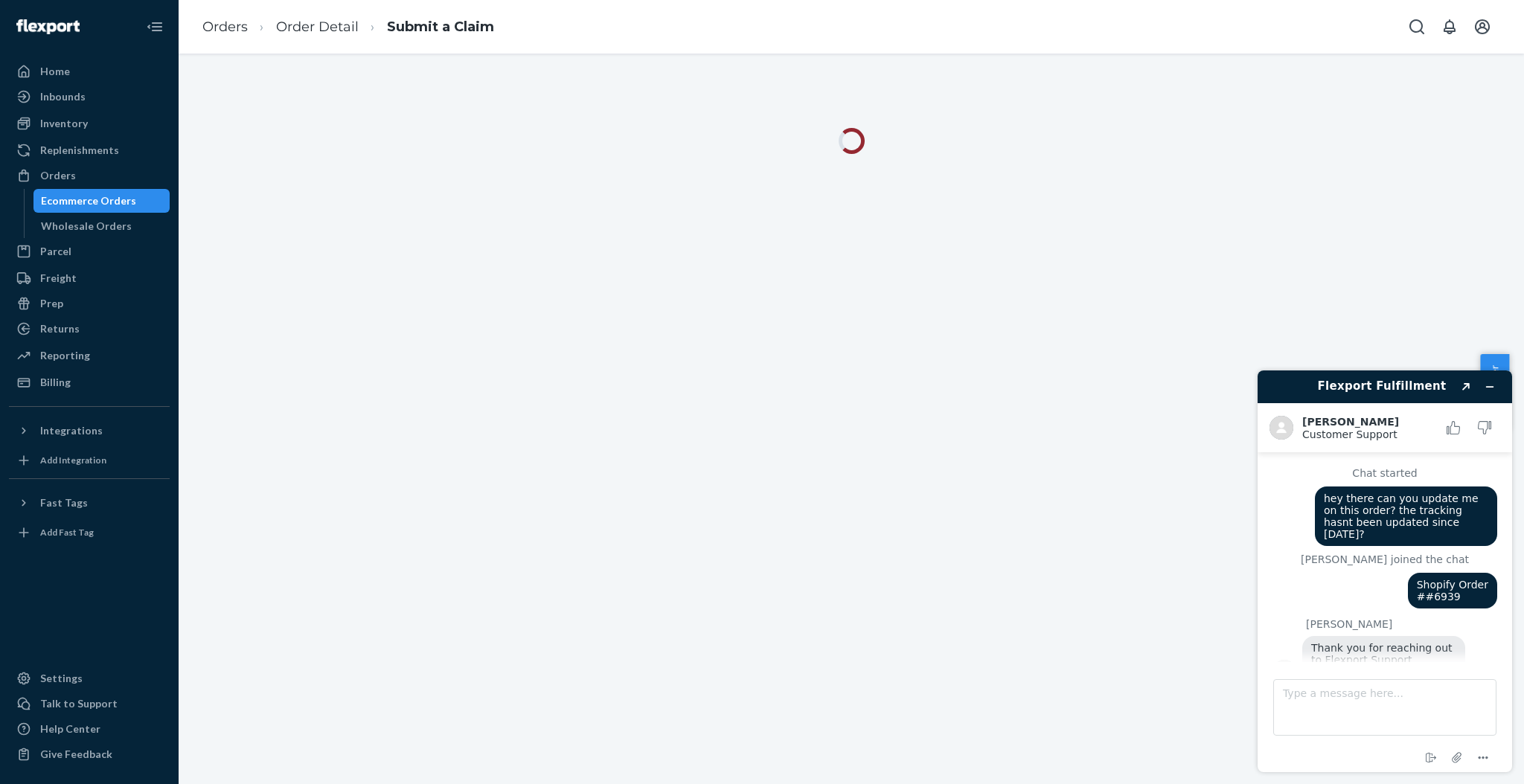
scroll to position [212, 0]
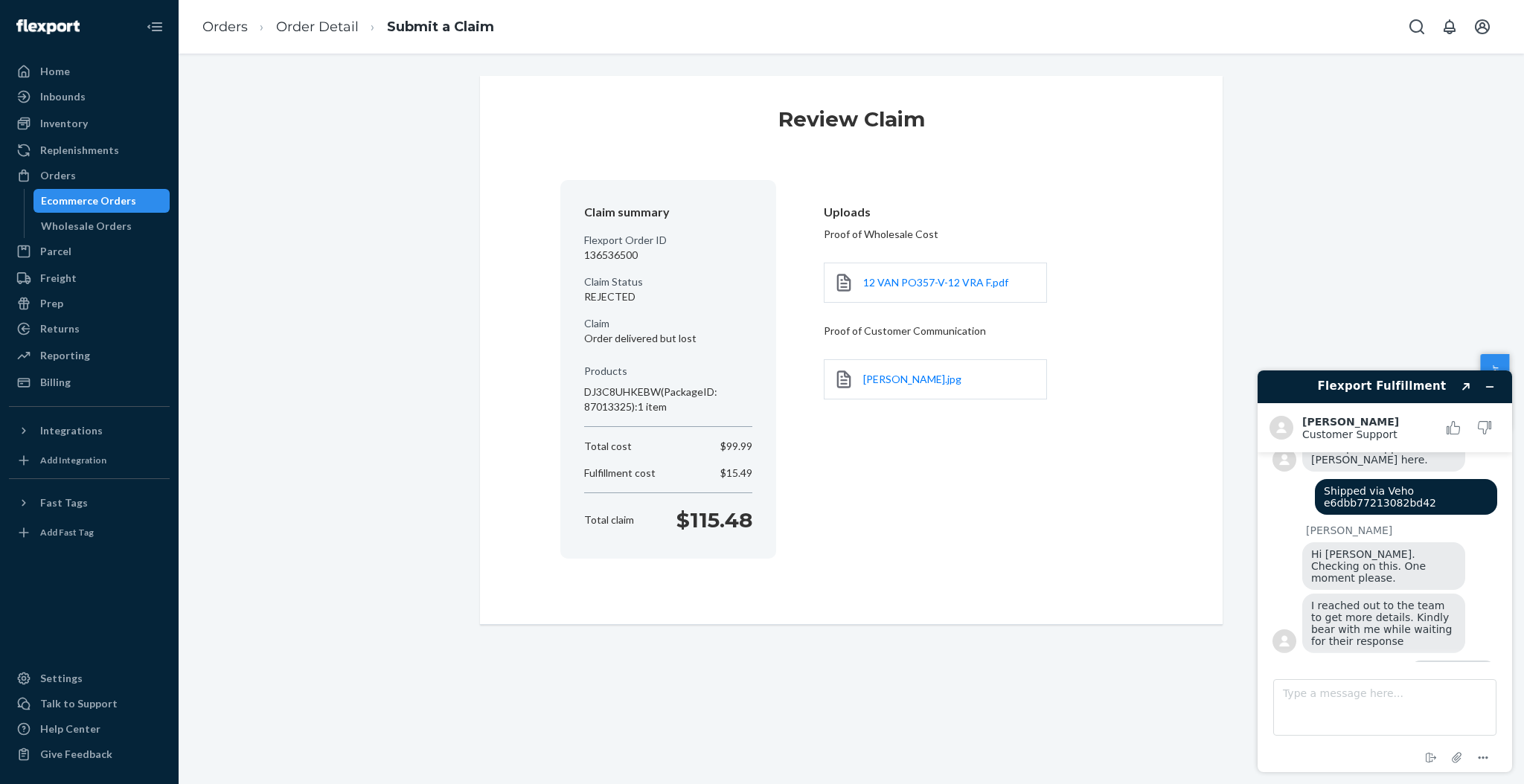
click at [334, 11] on ol "Orders Order Detail Submit a Claim" at bounding box center [348, 27] width 316 height 44
click at [319, 28] on link "Order Detail" at bounding box center [316, 27] width 82 height 17
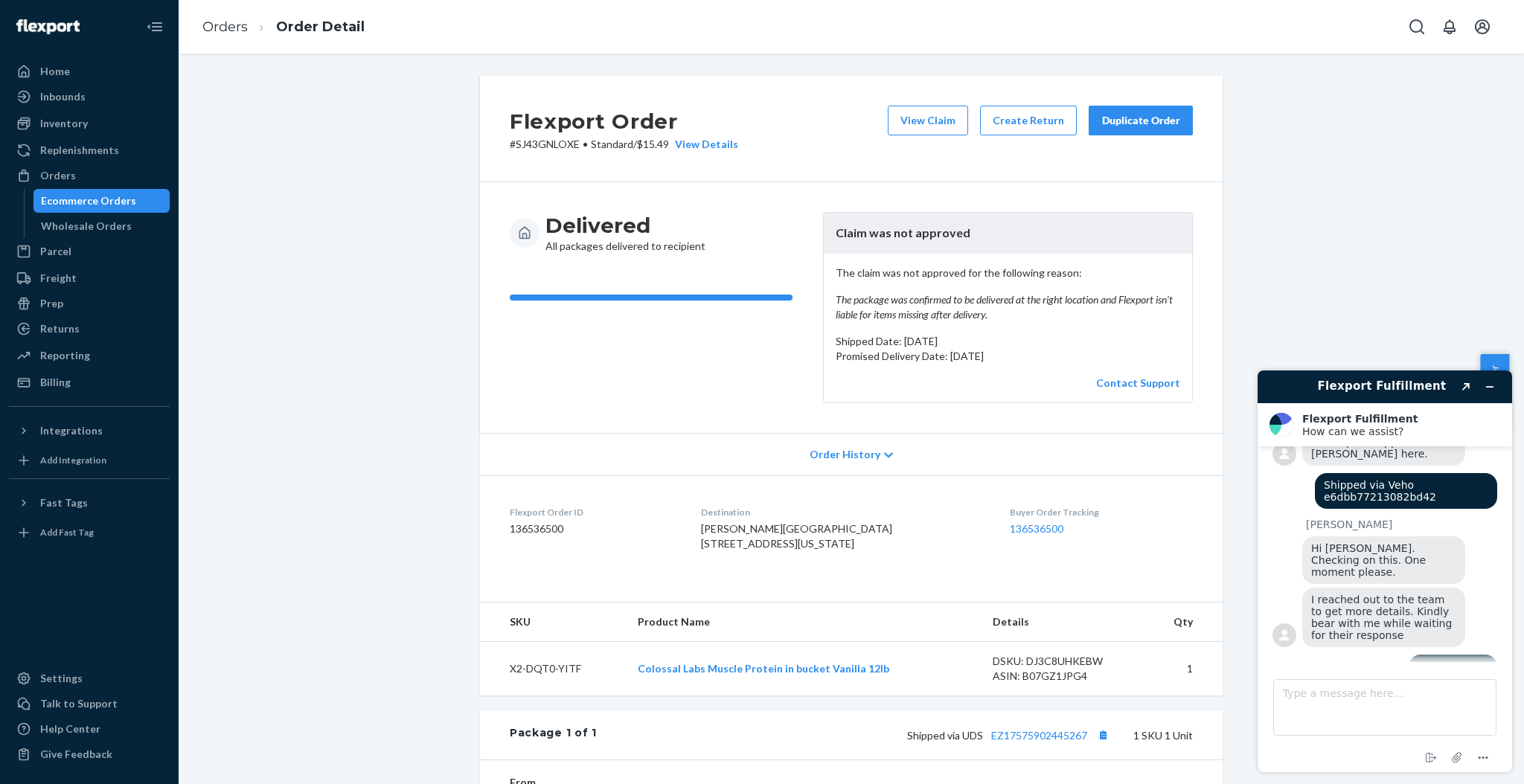
scroll to position [554, 0]
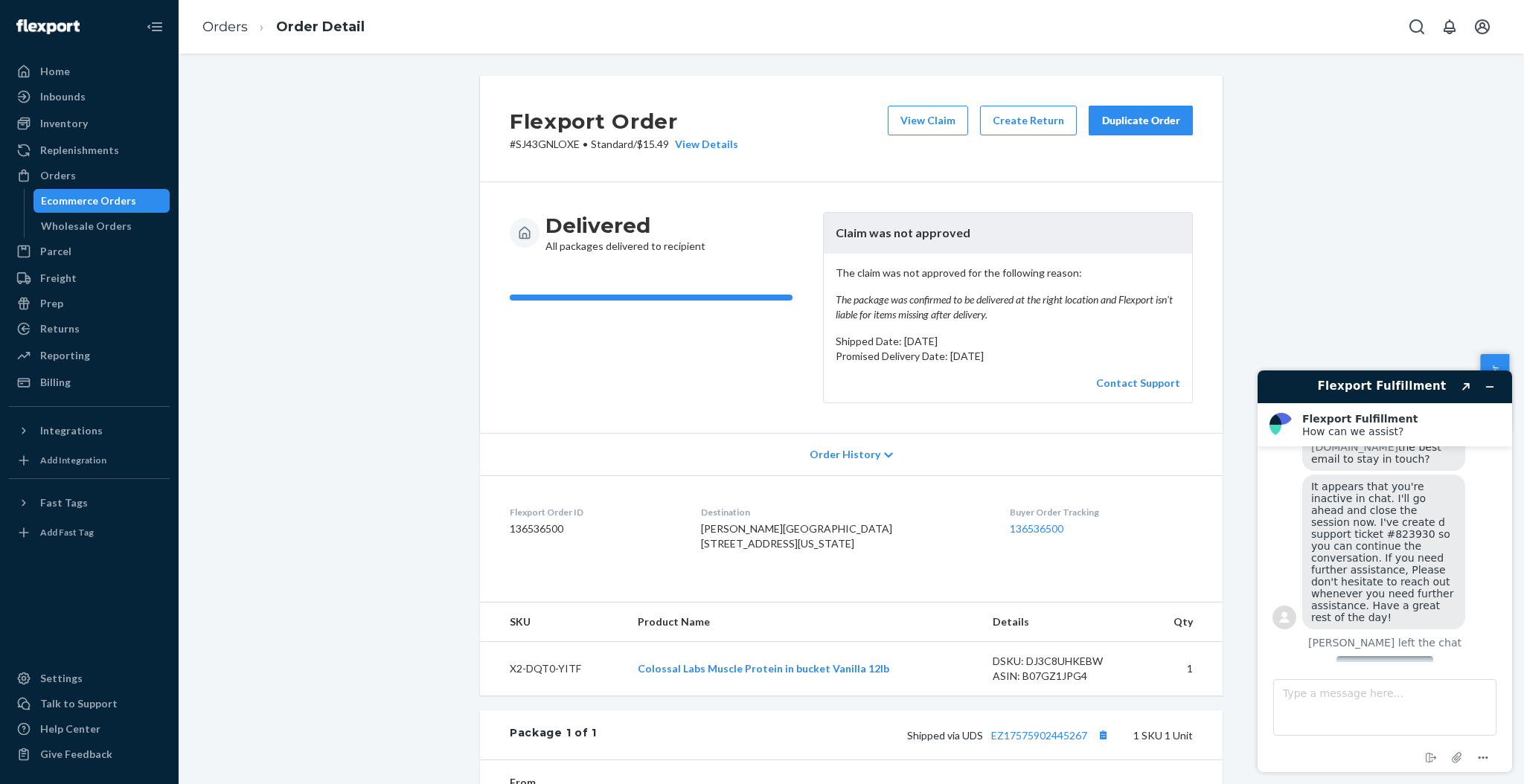
click at [1368, 656] on button "Rate this chat" at bounding box center [1384, 670] width 96 height 28
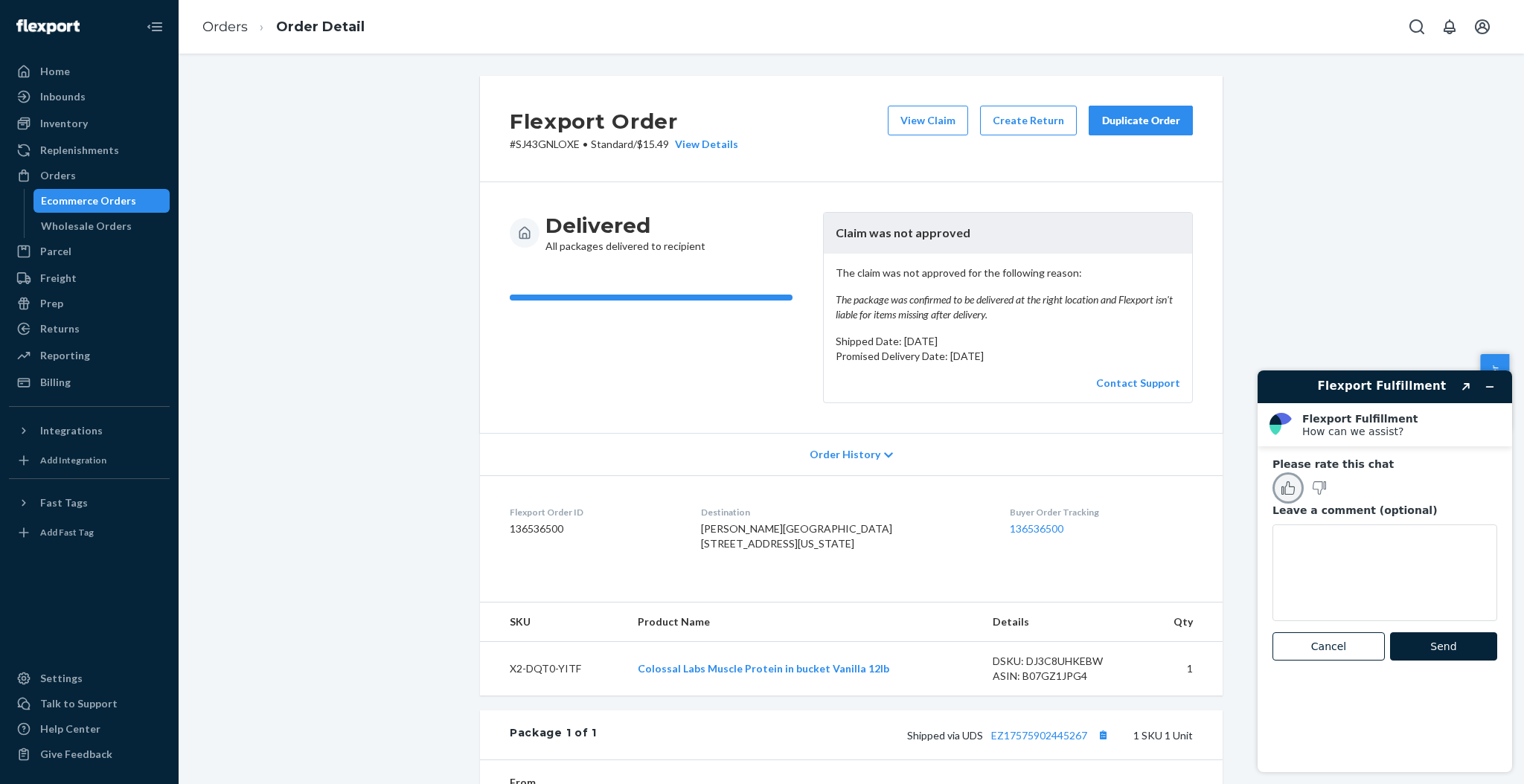
click at [1286, 488] on icon "Rate this chat as good" at bounding box center [1288, 488] width 13 height 13
click at [1339, 583] on textarea "Leave a comment (optional)" at bounding box center [1384, 573] width 225 height 96
type textarea "thanks for your time today!"
click at [1459, 645] on button "Send" at bounding box center [1443, 647] width 107 height 28
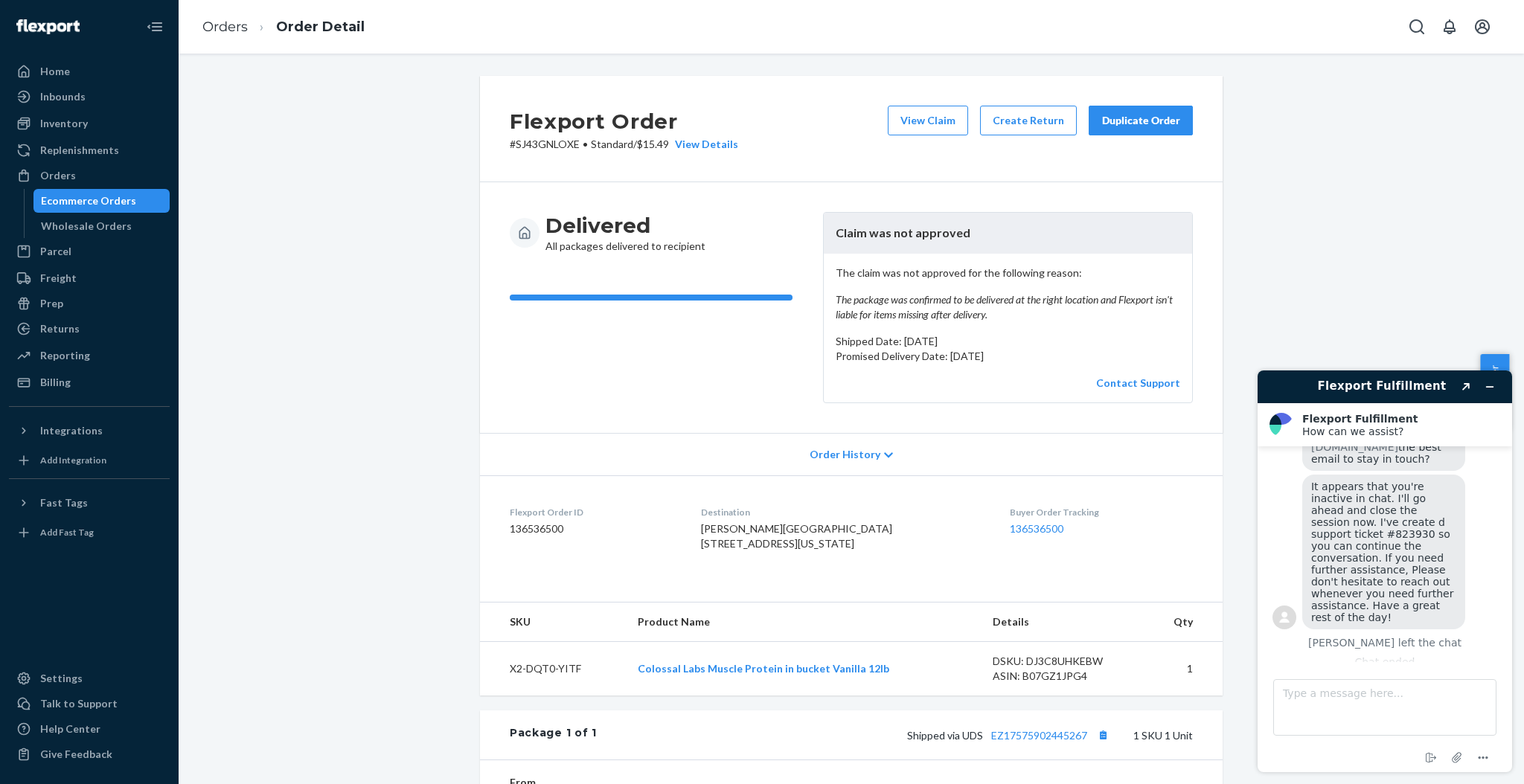
scroll to position [518, 0]
click at [1502, 381] on header "Flexport Fulfillment Created with Sketch." at bounding box center [1384, 386] width 254 height 32
click at [1488, 388] on icon "Minimize widget" at bounding box center [1489, 387] width 11 height 11
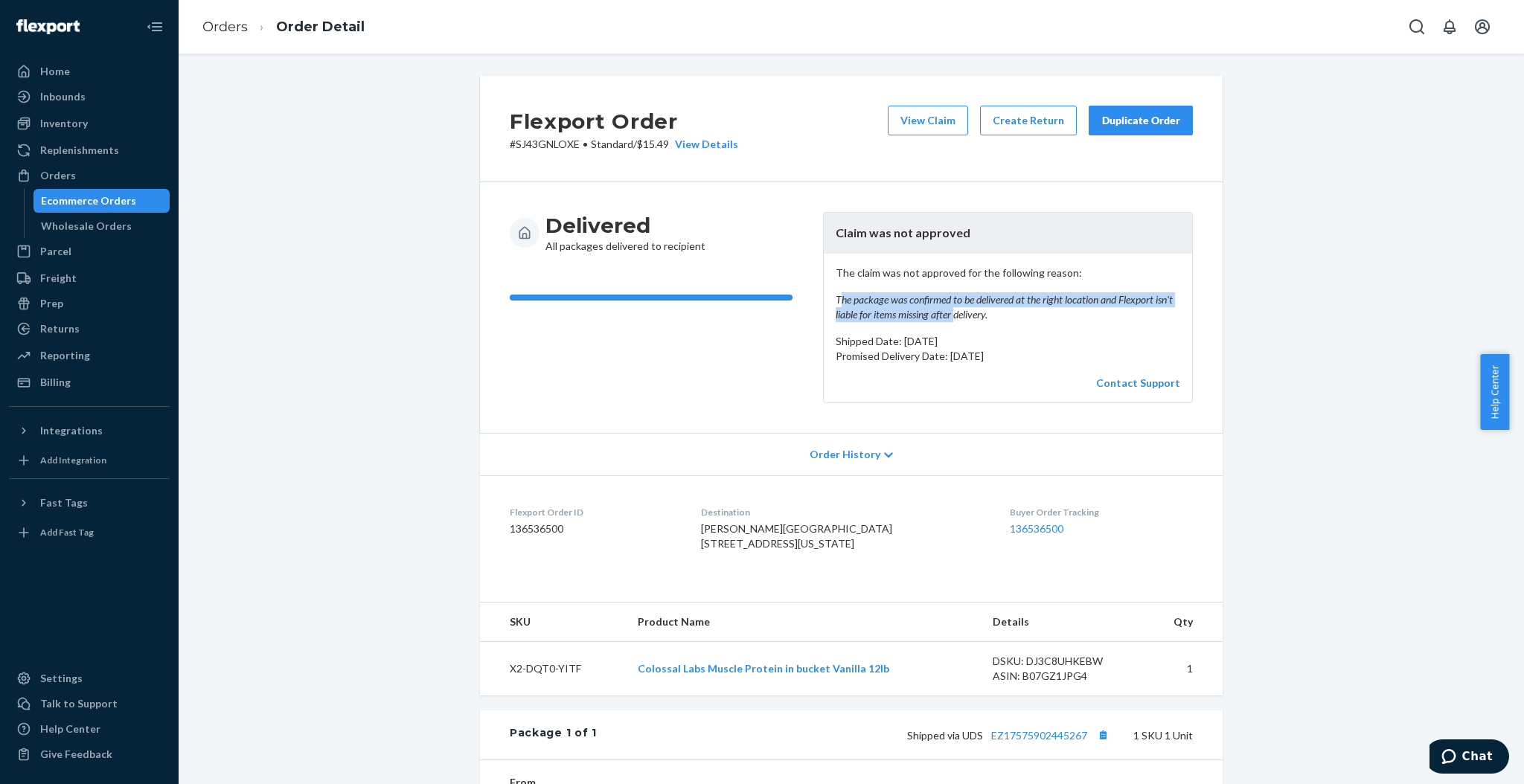
drag, startPoint x: 832, startPoint y: 305, endPoint x: 954, endPoint y: 315, distance: 122.4
click at [954, 315] on em "The package was confirmed to be delivered at the right location and Flexport is…" at bounding box center [1007, 307] width 345 height 30
click at [984, 320] on em "The package was confirmed to be delivered at the right location and Flexport is…" at bounding box center [1007, 307] width 345 height 30
drag, startPoint x: 974, startPoint y: 318, endPoint x: 828, endPoint y: 303, distance: 146.8
click at [836, 303] on em "The package was confirmed to be delivered at the right location and Flexport is…" at bounding box center [1007, 307] width 345 height 30
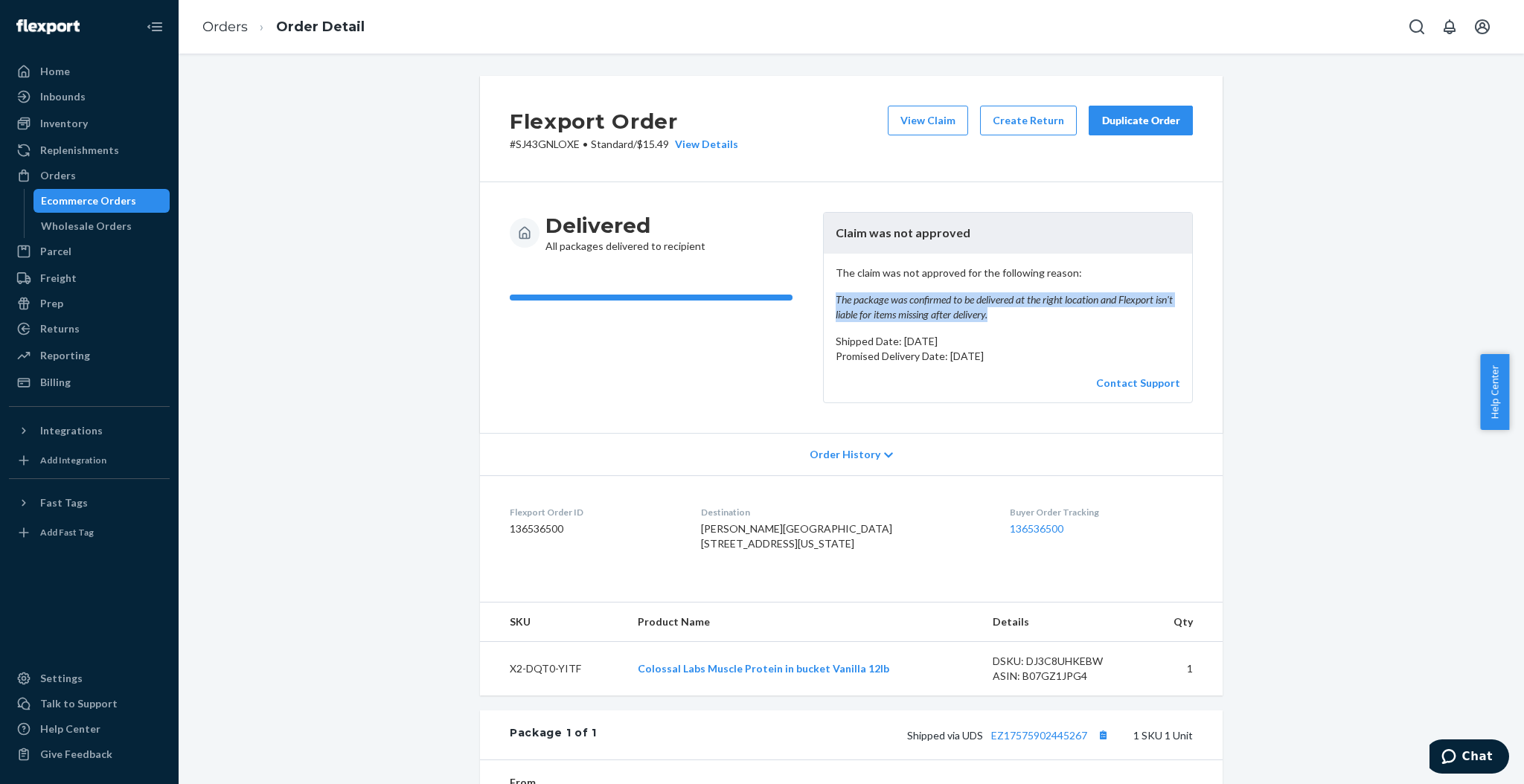
copy em "The package was confirmed to be delivered at the right location and Flexport is…"
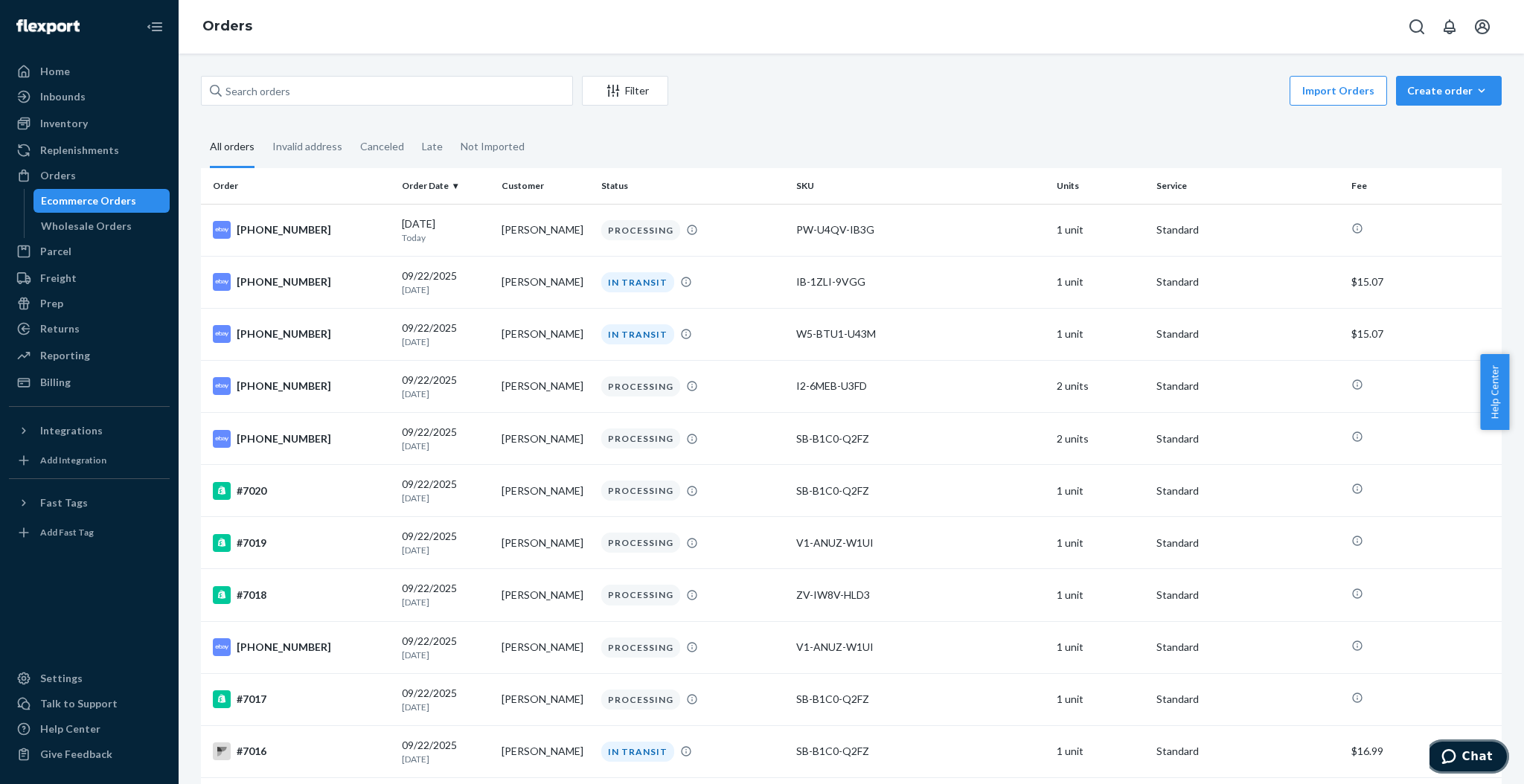
click at [1474, 767] on button "Chat" at bounding box center [1467, 757] width 84 height 34
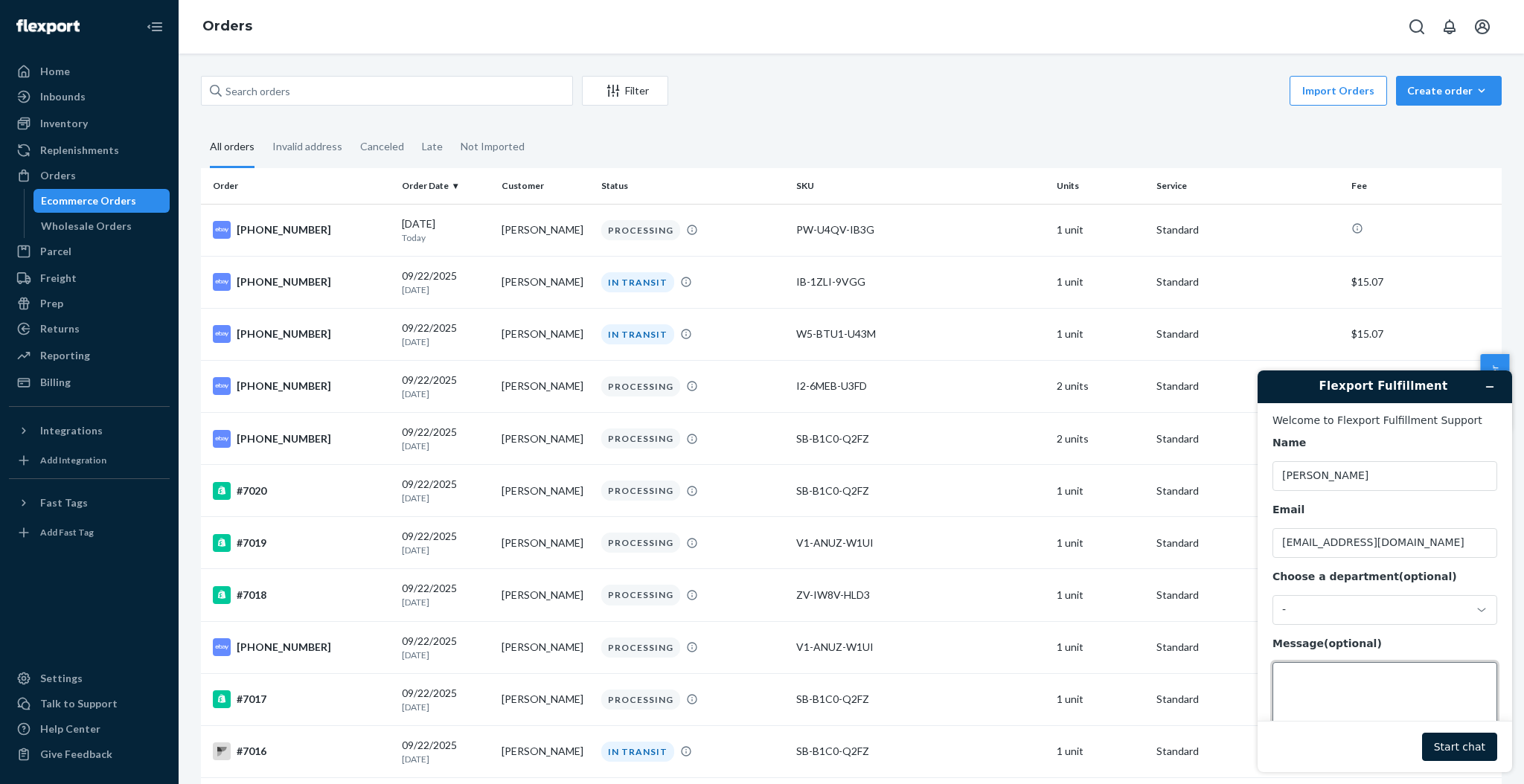
click at [1358, 699] on textarea "Message (optional)" at bounding box center [1384, 703] width 225 height 83
click at [1267, 712] on main "Welcome to Flexport Fulfillment Support Name Anthony Email onesupplementstore@g…" at bounding box center [1386, 562] width 243 height 318
click at [1313, 697] on textarea "Message (optional)" at bounding box center [1384, 703] width 225 height 83
paste textarea "claim for Order ID 136536500, we did not approve your claim for the following r…"
type textarea "claim for Order ID 136536500, we did not approve your claim for the following r…"
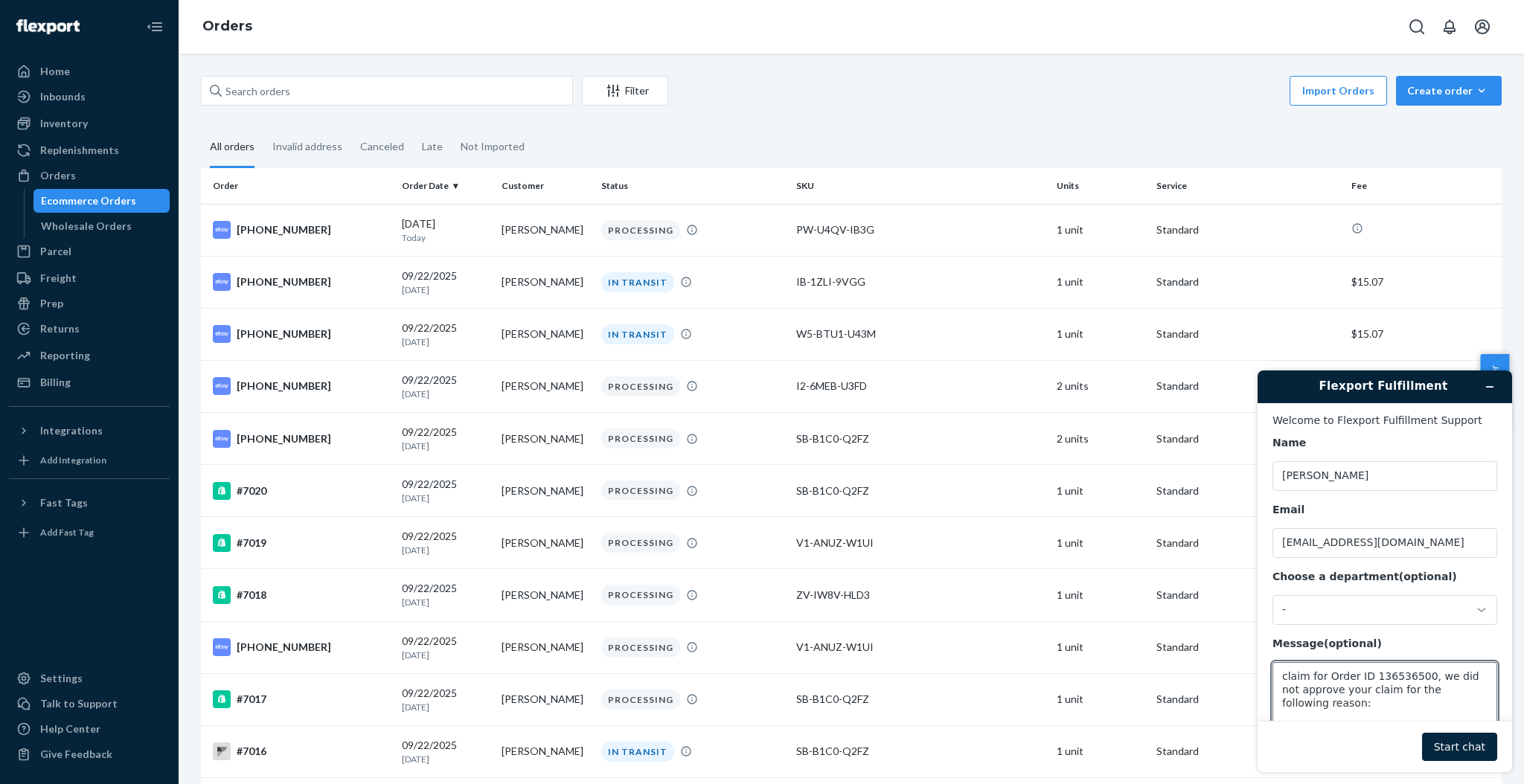
click at [1445, 742] on button "Start chat" at bounding box center [1459, 747] width 75 height 28
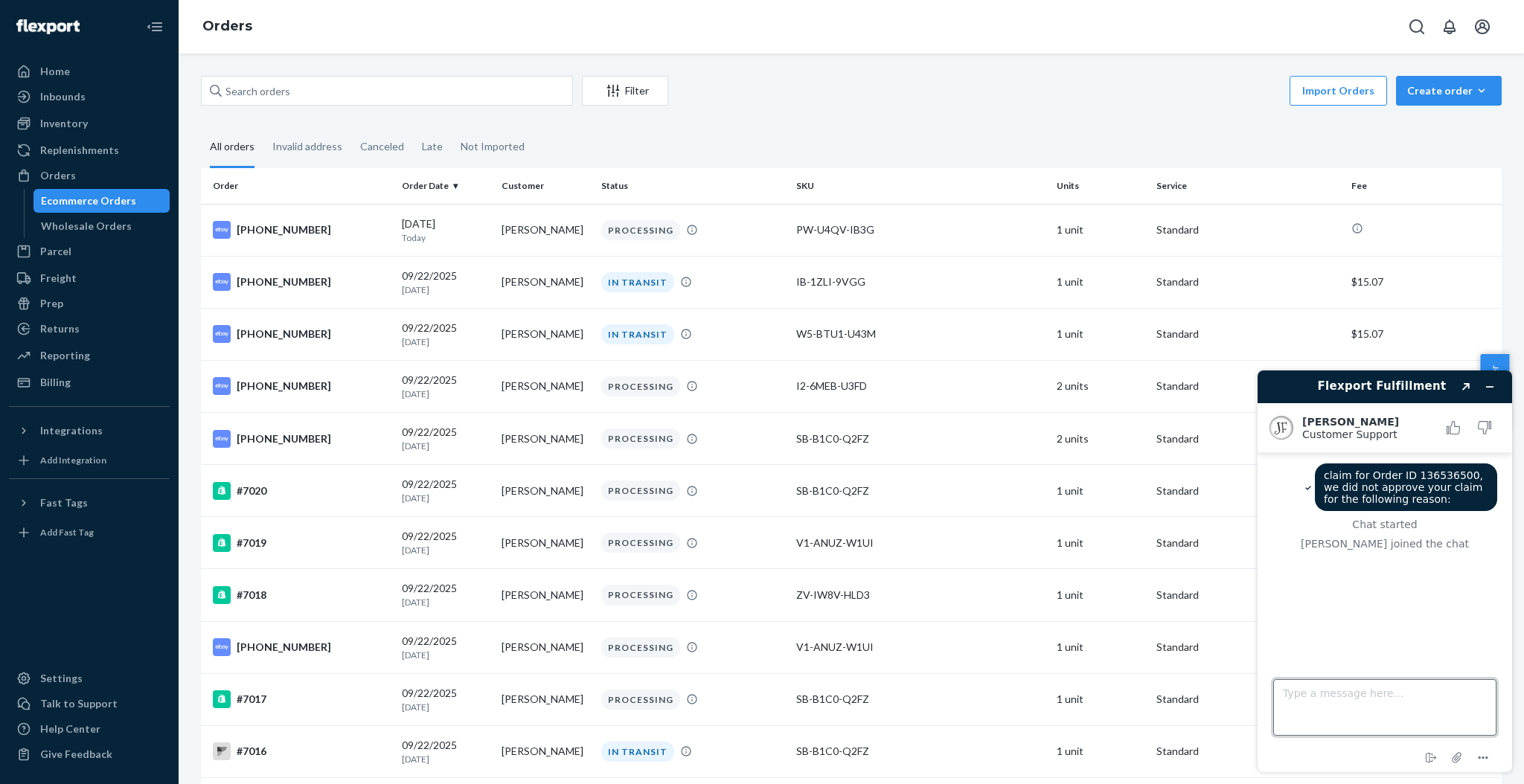
click at [1355, 697] on textarea "Type a message here..." at bounding box center [1384, 708] width 223 height 56
paste textarea "The package was confirmed to be delivered at the right location and Flexport is…"
type textarea "The package was confirmed to be delivered at the right location and Flexport is…"
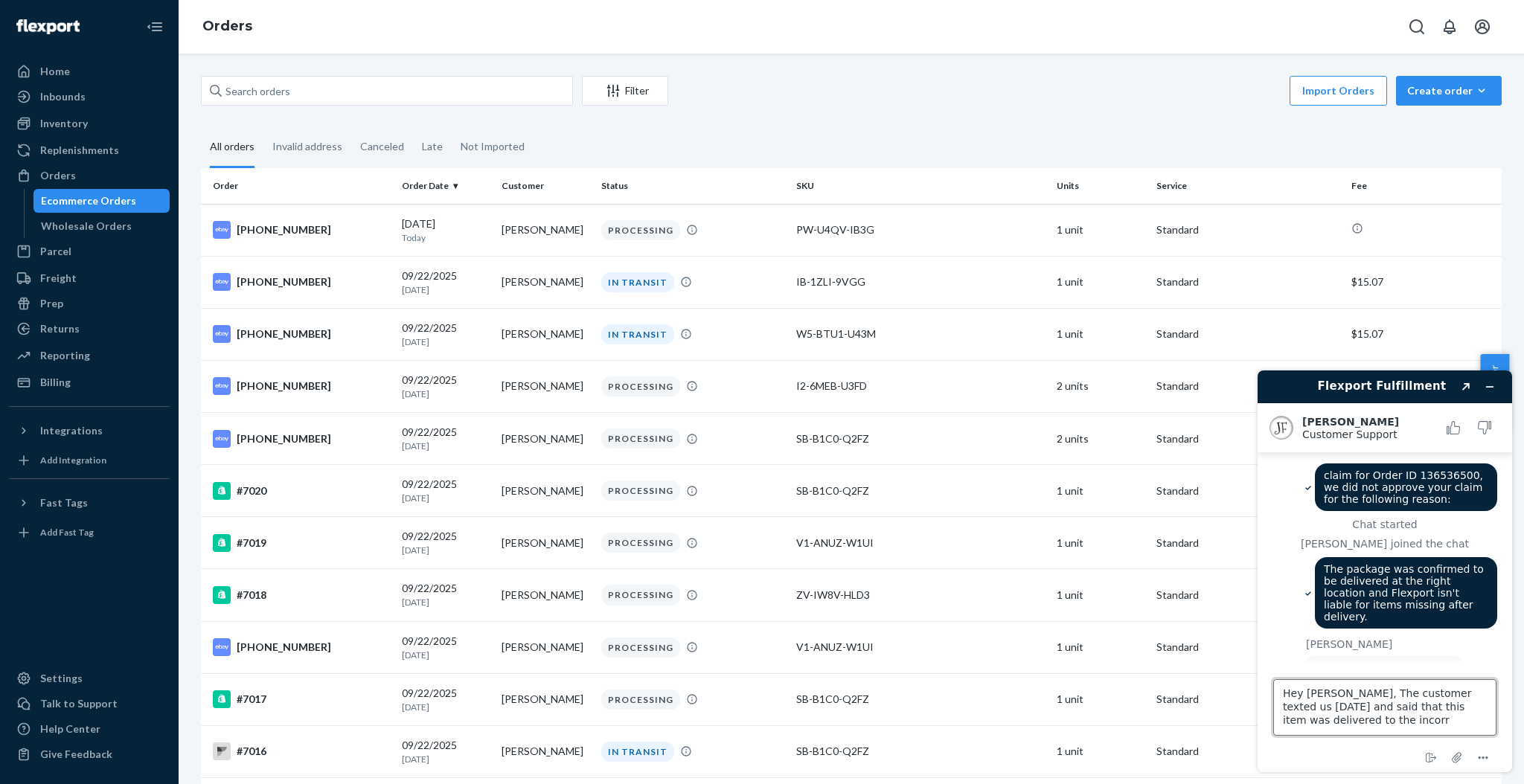
scroll to position [54, 0]
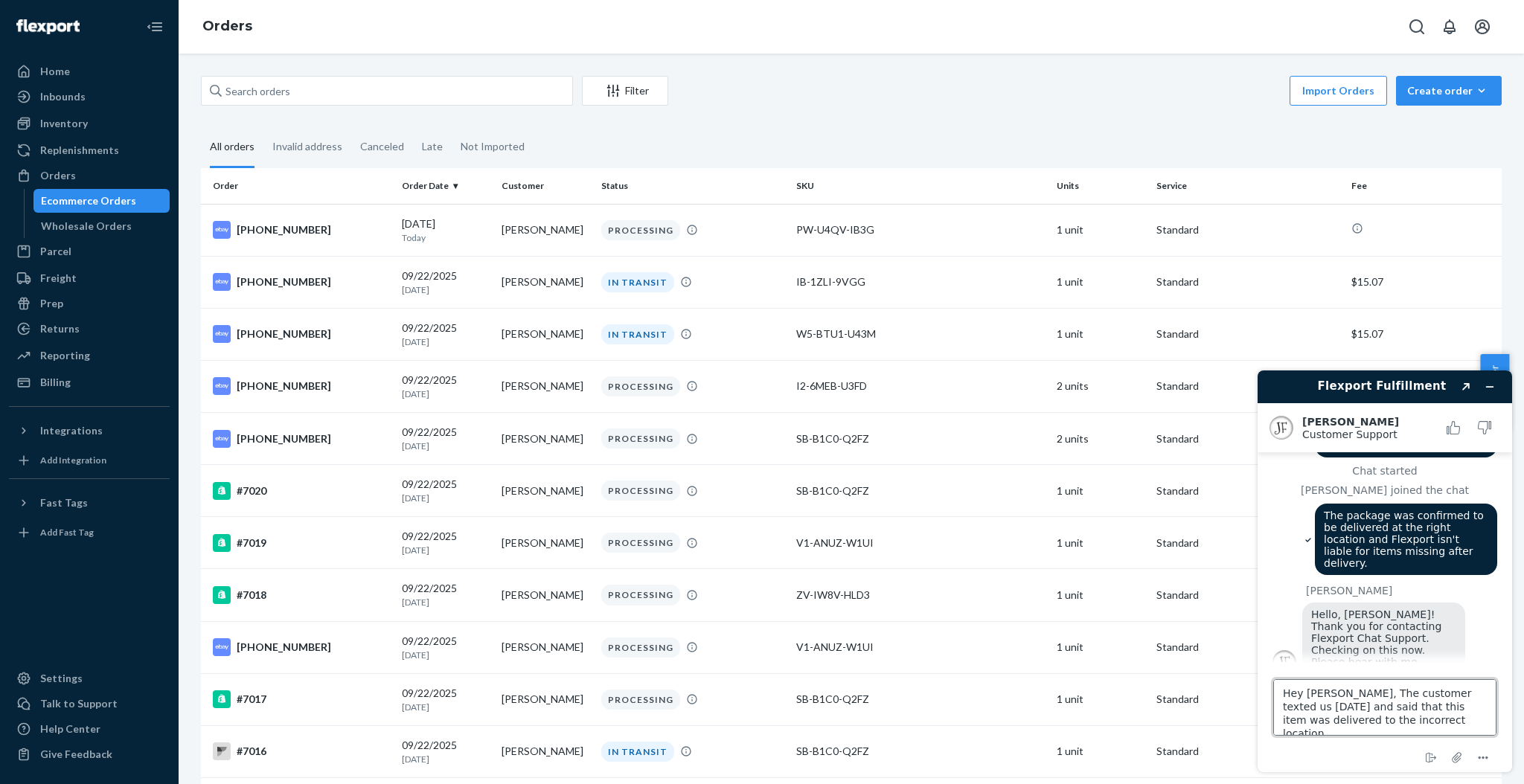
type textarea "Hey Juddy, The customer texted us yesterday and said that this item was deliver…"
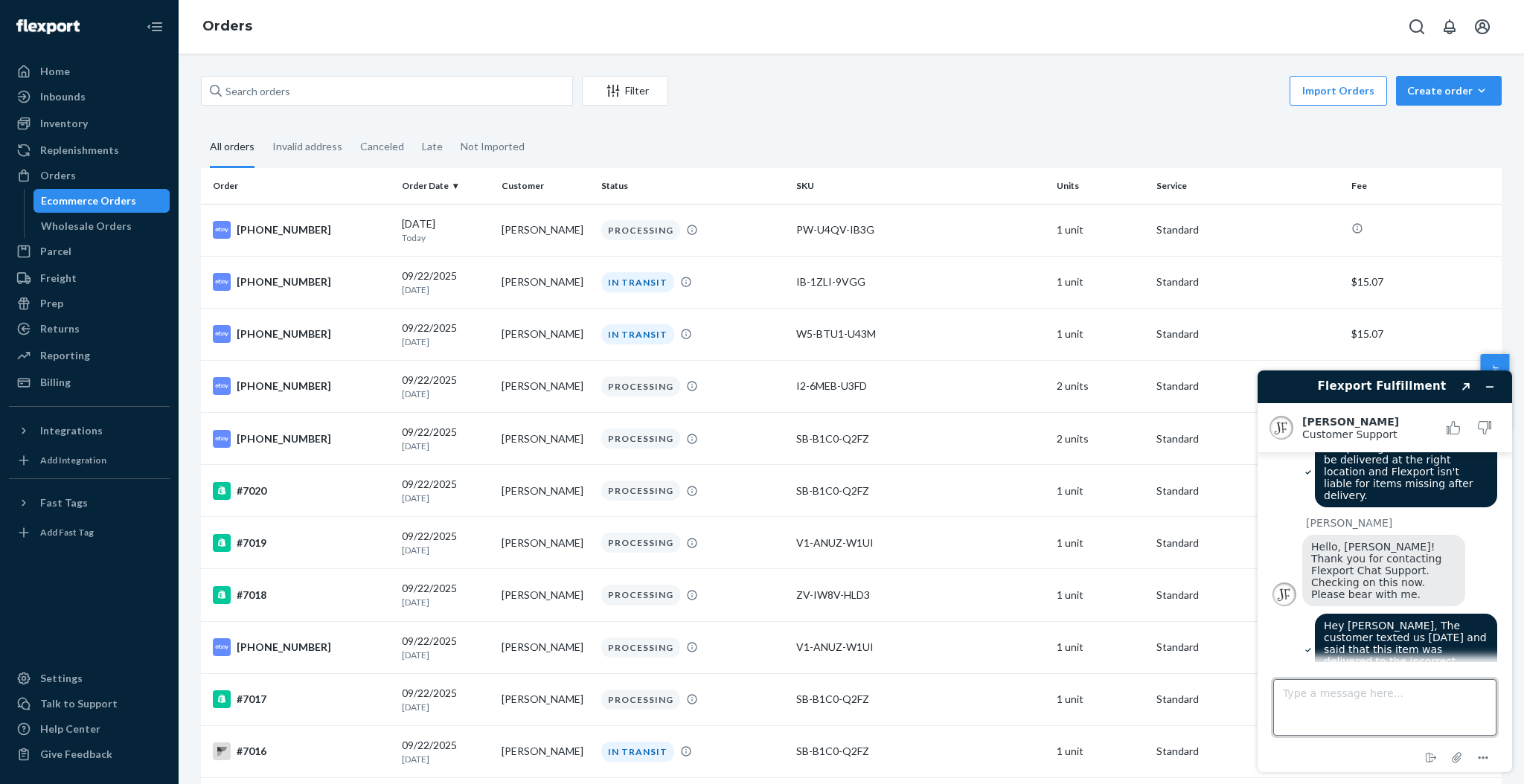
scroll to position [257, 0]
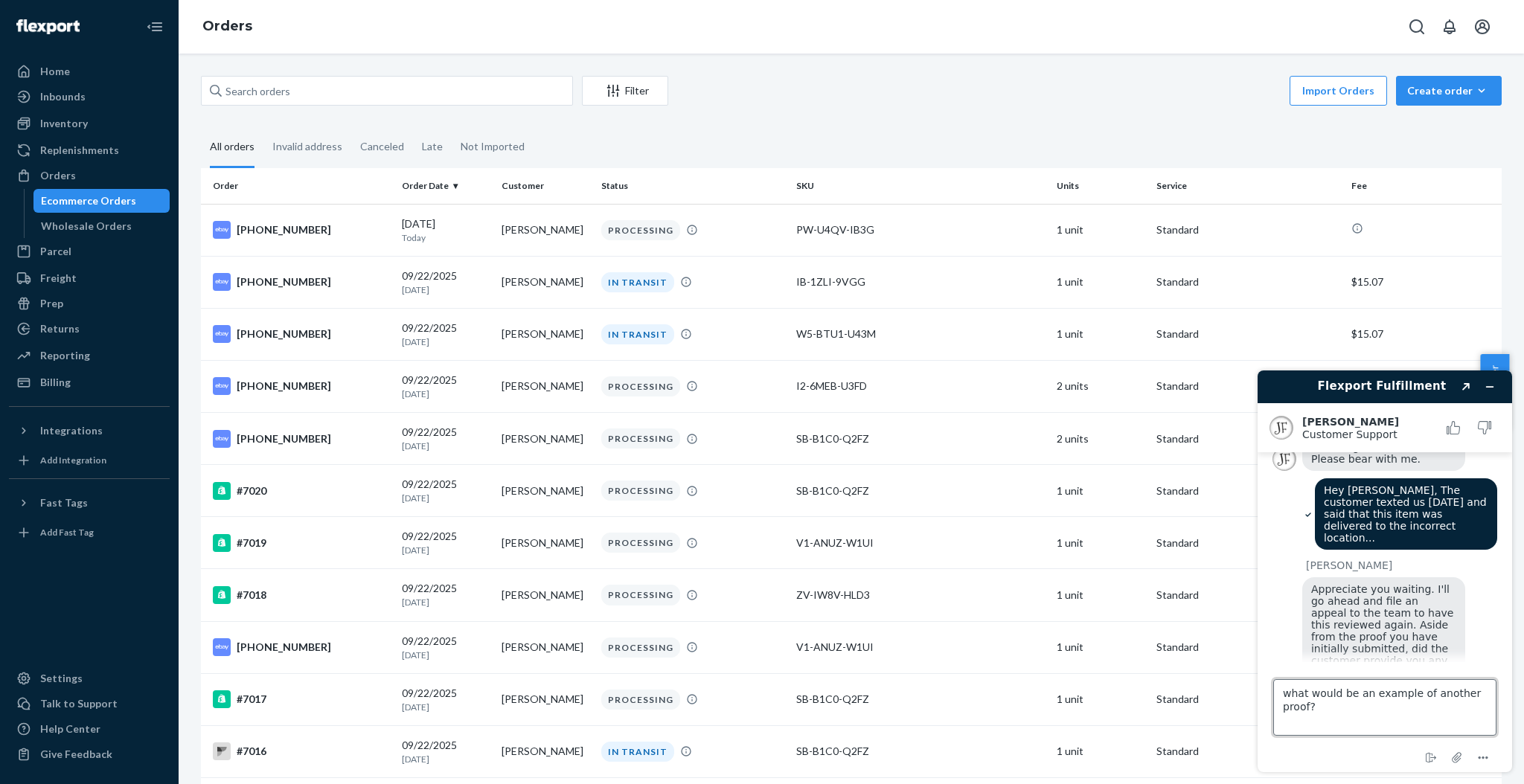
type textarea "what would be an example of another proof?"
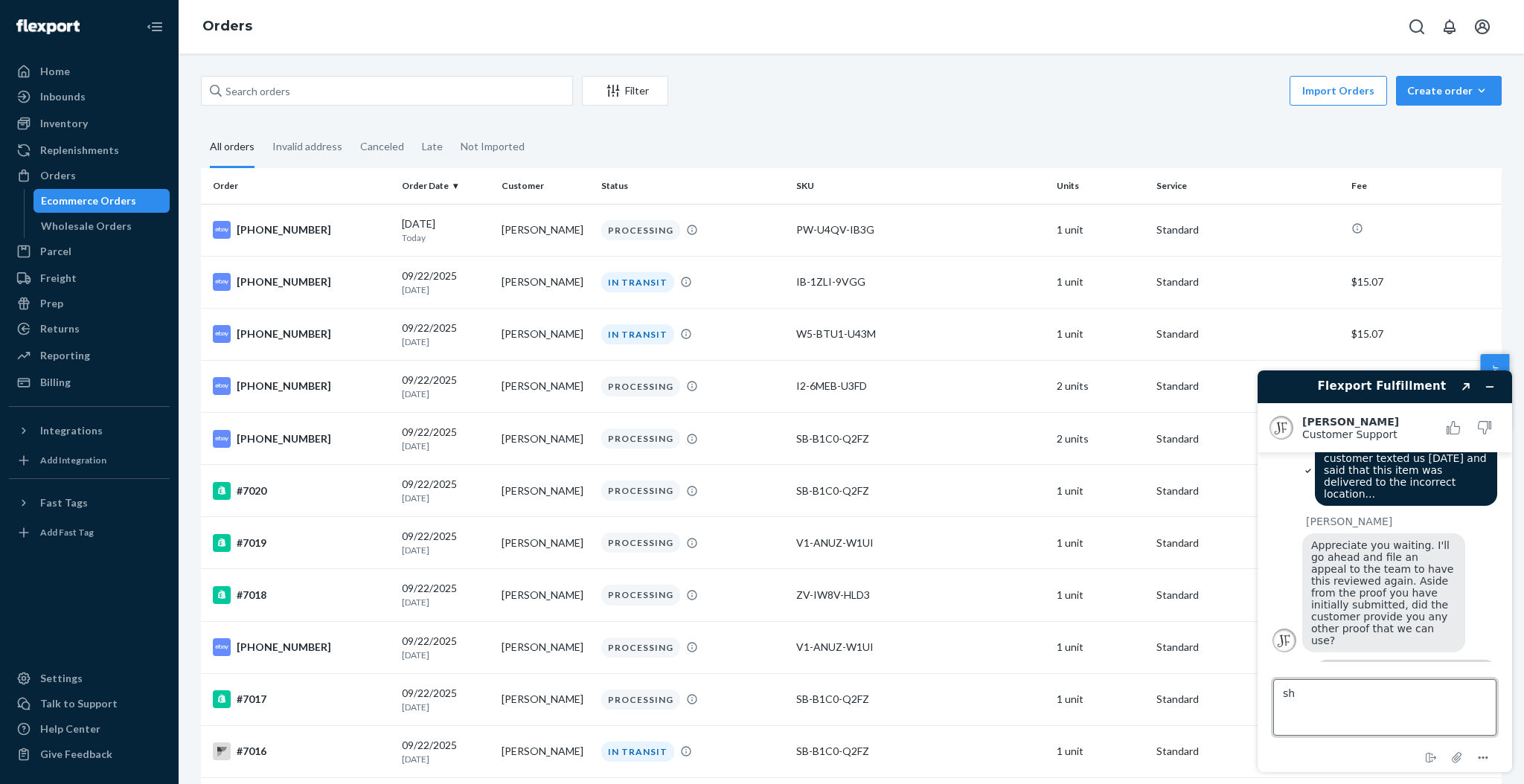
type textarea "s"
type textarea "this is all we have from here...."
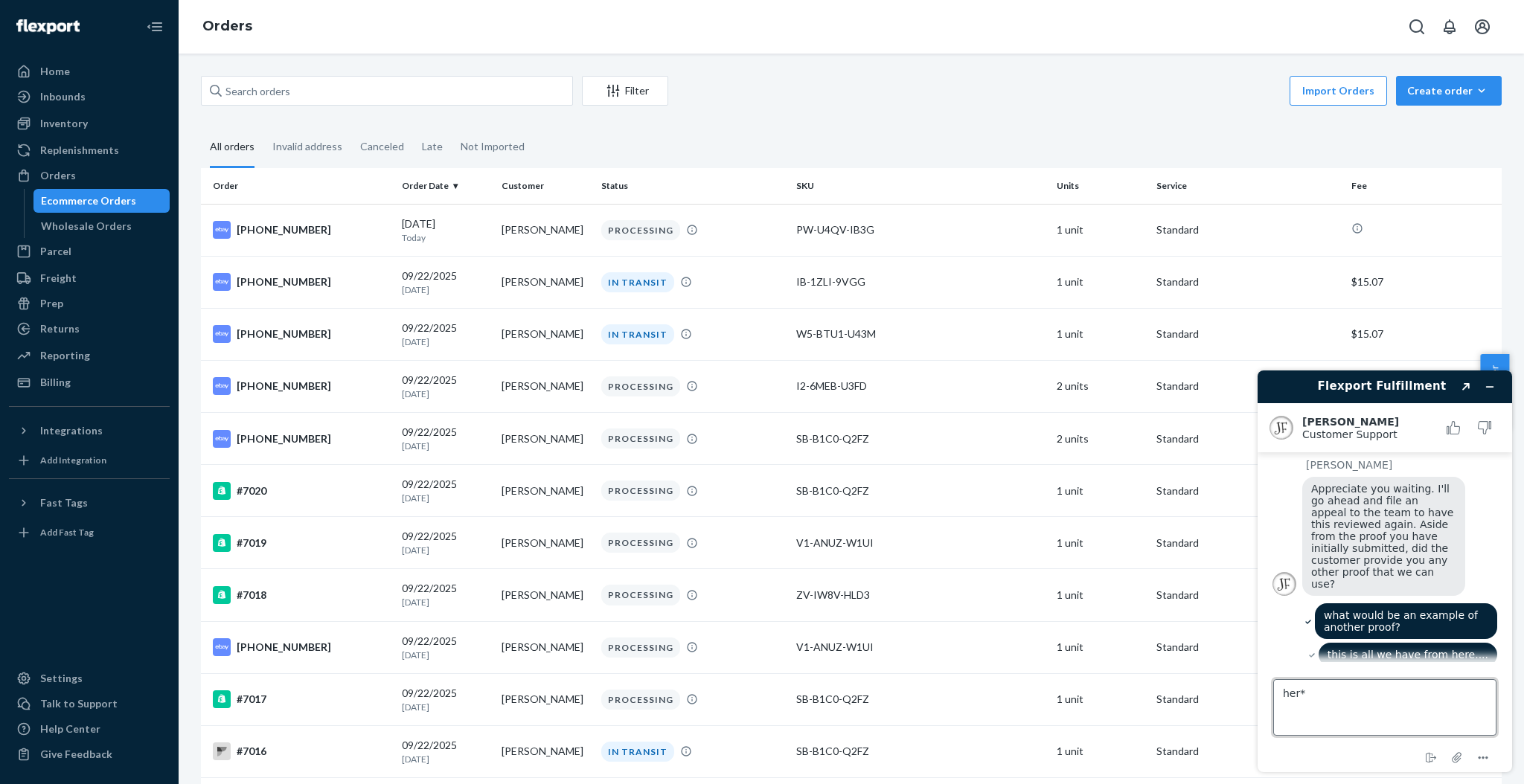
type textarea "her**"
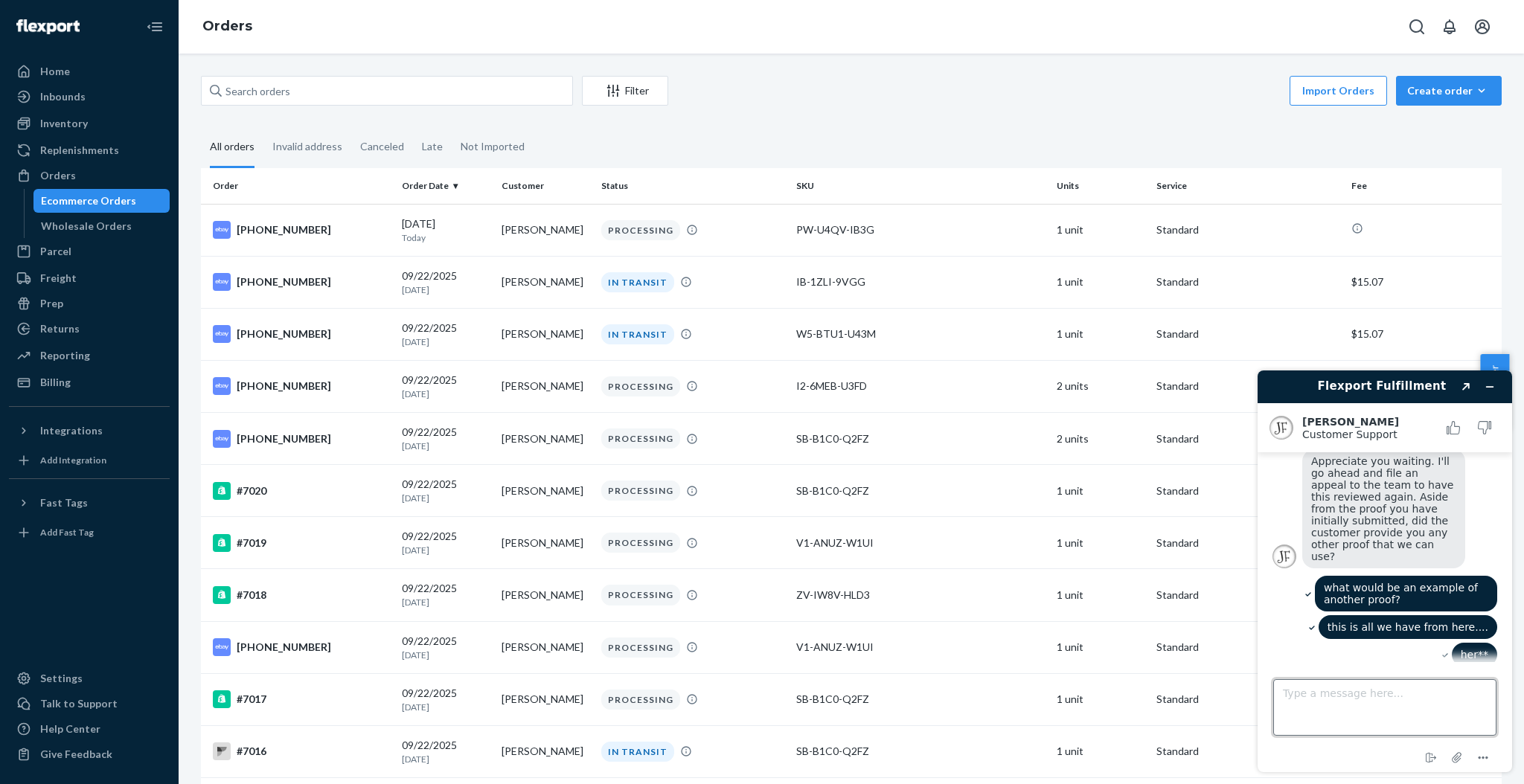
scroll to position [468, 0]
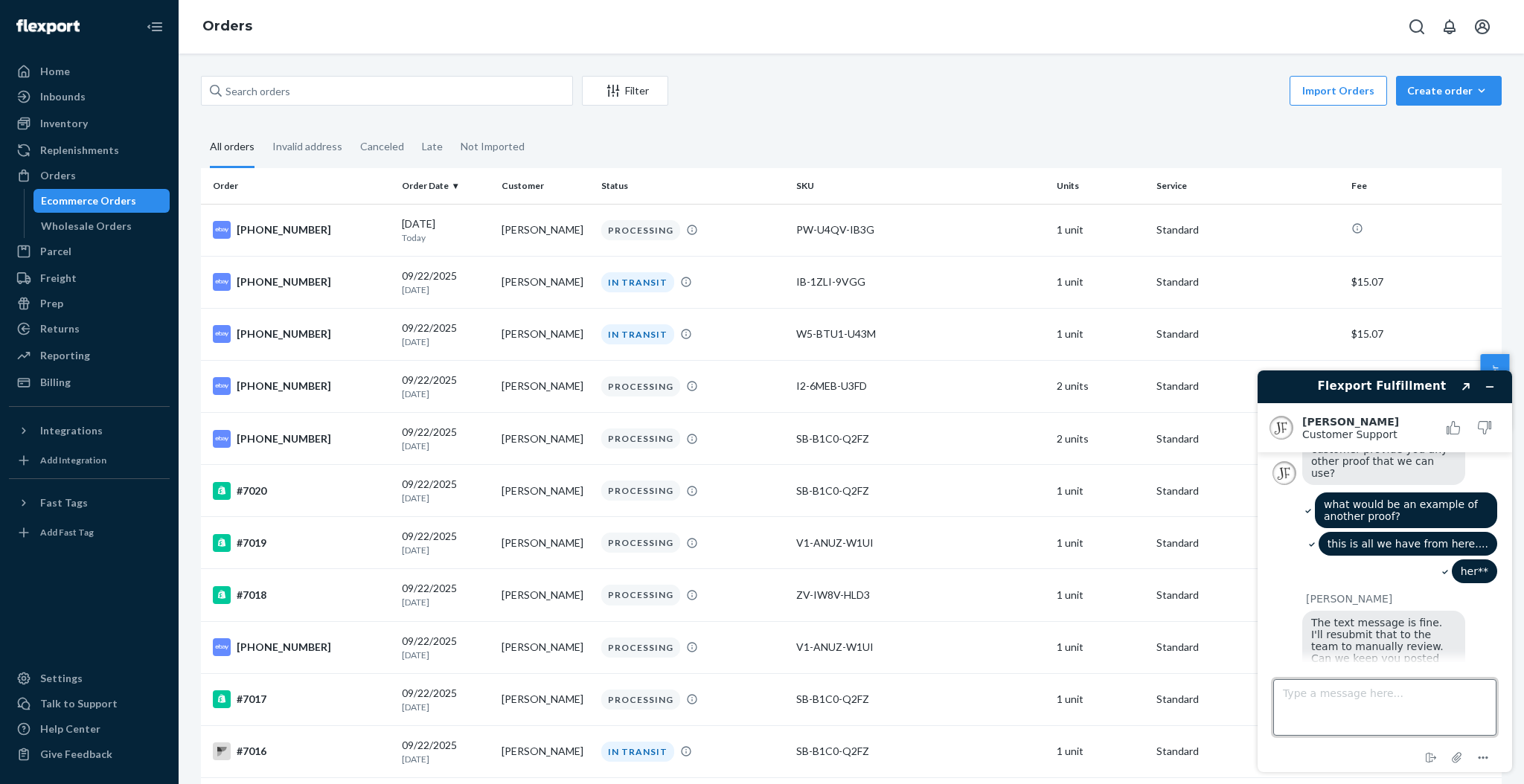
click at [1376, 706] on textarea "Type a message here..." at bounding box center [1384, 708] width 223 height 56
type textarea "yes that is good, thank you!"
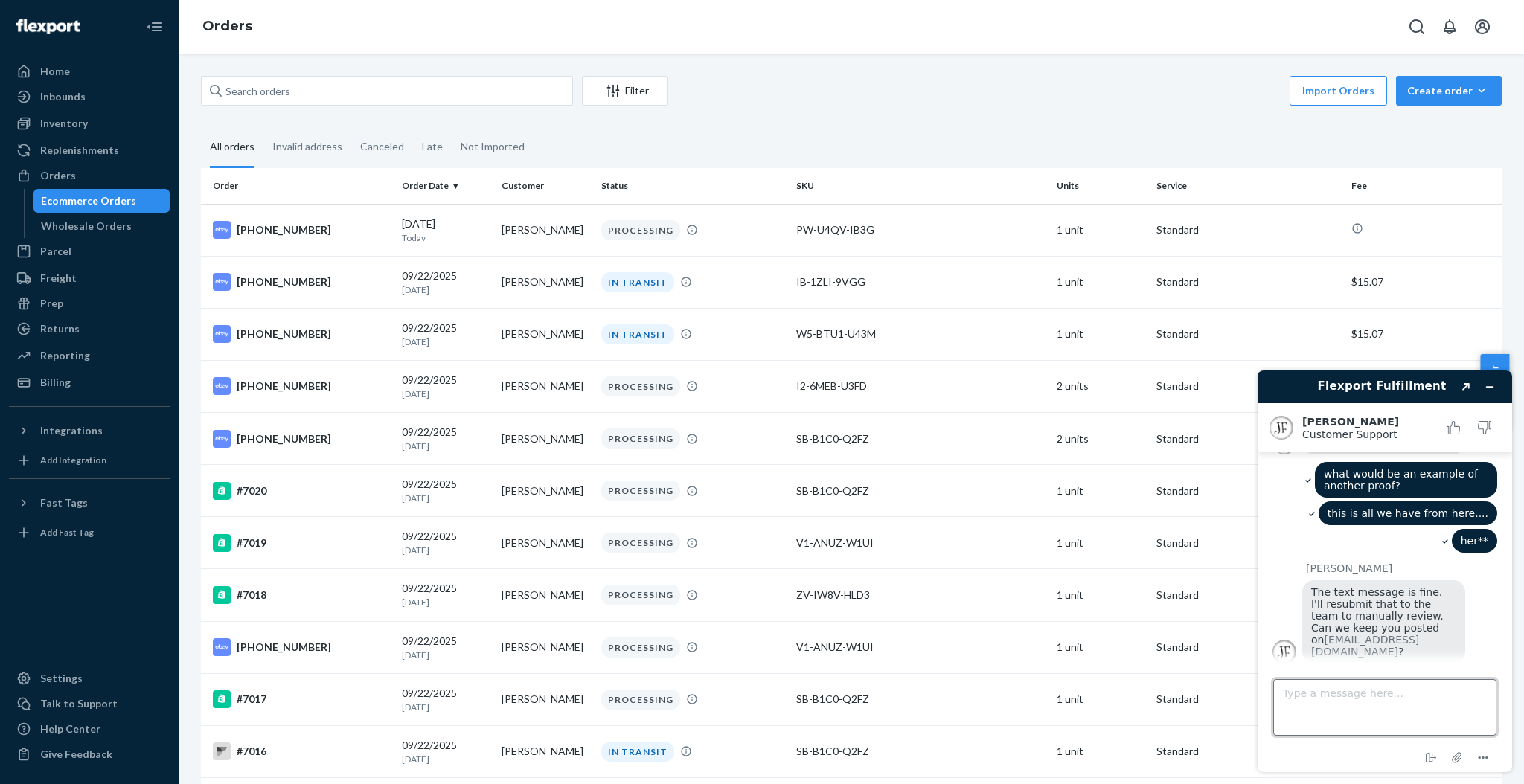
scroll to position [624, 0]
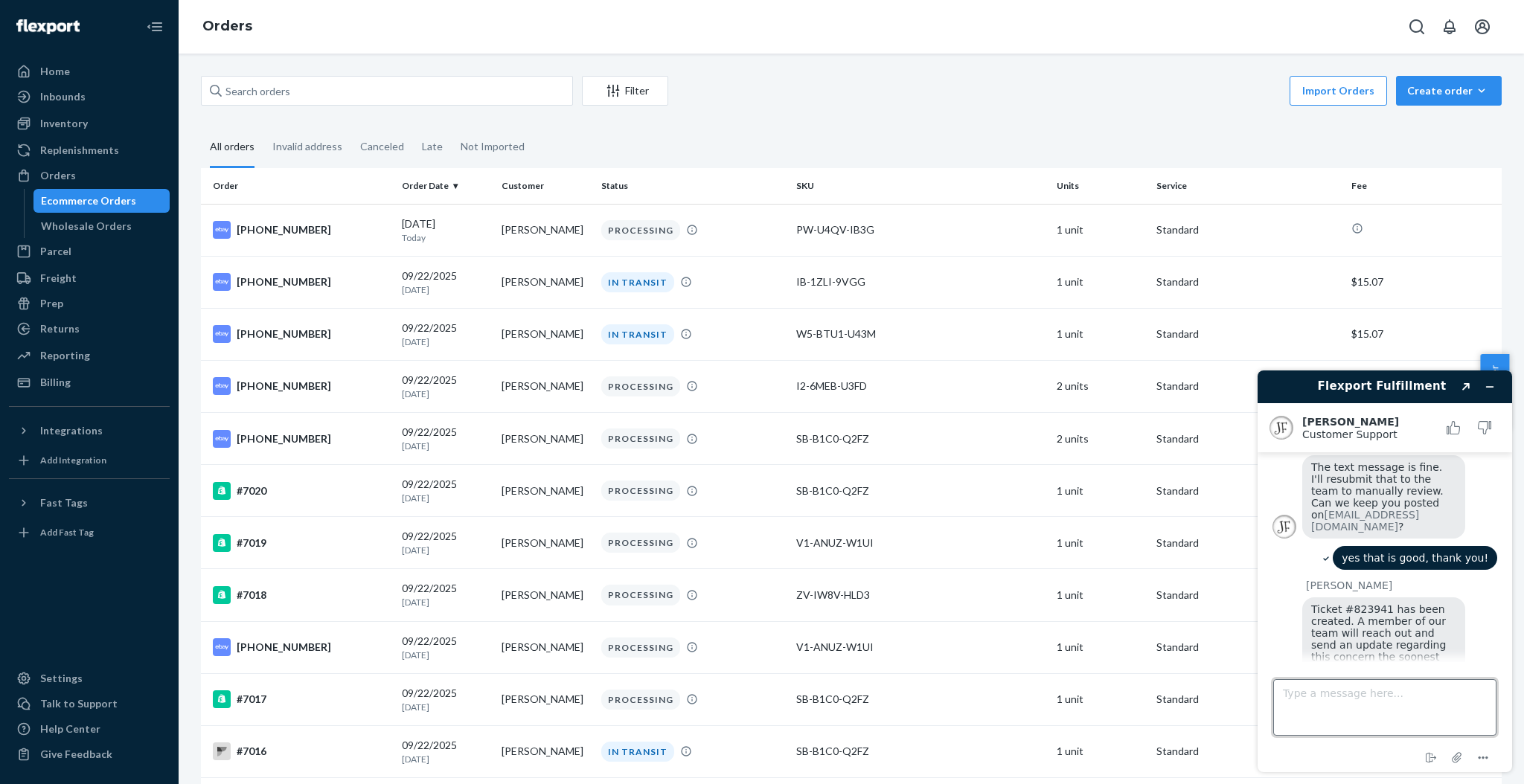
click at [1357, 705] on textarea "Type a message here..." at bounding box center [1384, 708] width 223 height 56
type textarea "thanks for your help today Juddy!"
